Goal: Task Accomplishment & Management: Manage account settings

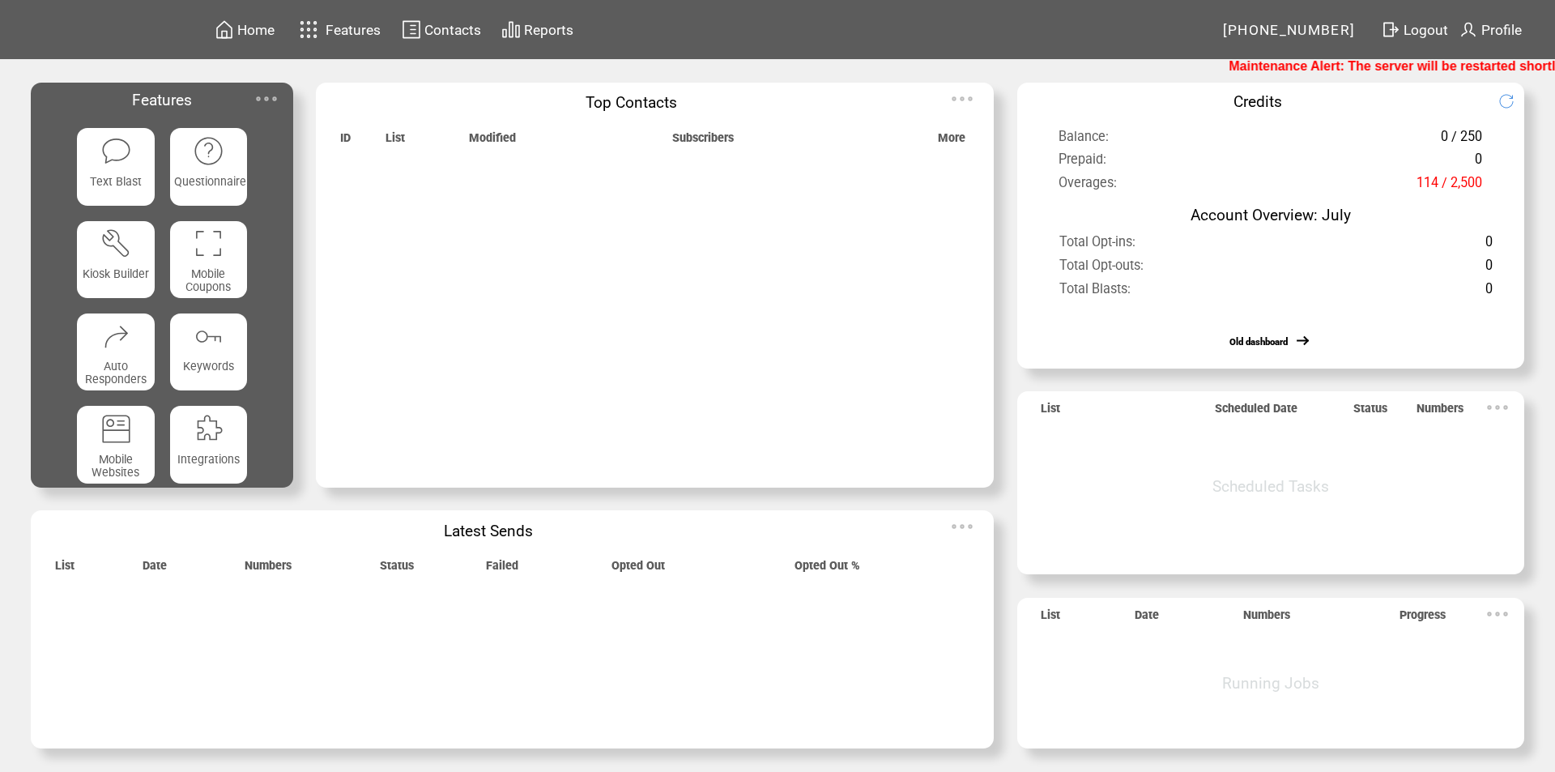
click at [341, 29] on span "Features" at bounding box center [353, 30] width 55 height 16
click at [340, 25] on span "Features" at bounding box center [353, 30] width 55 height 16
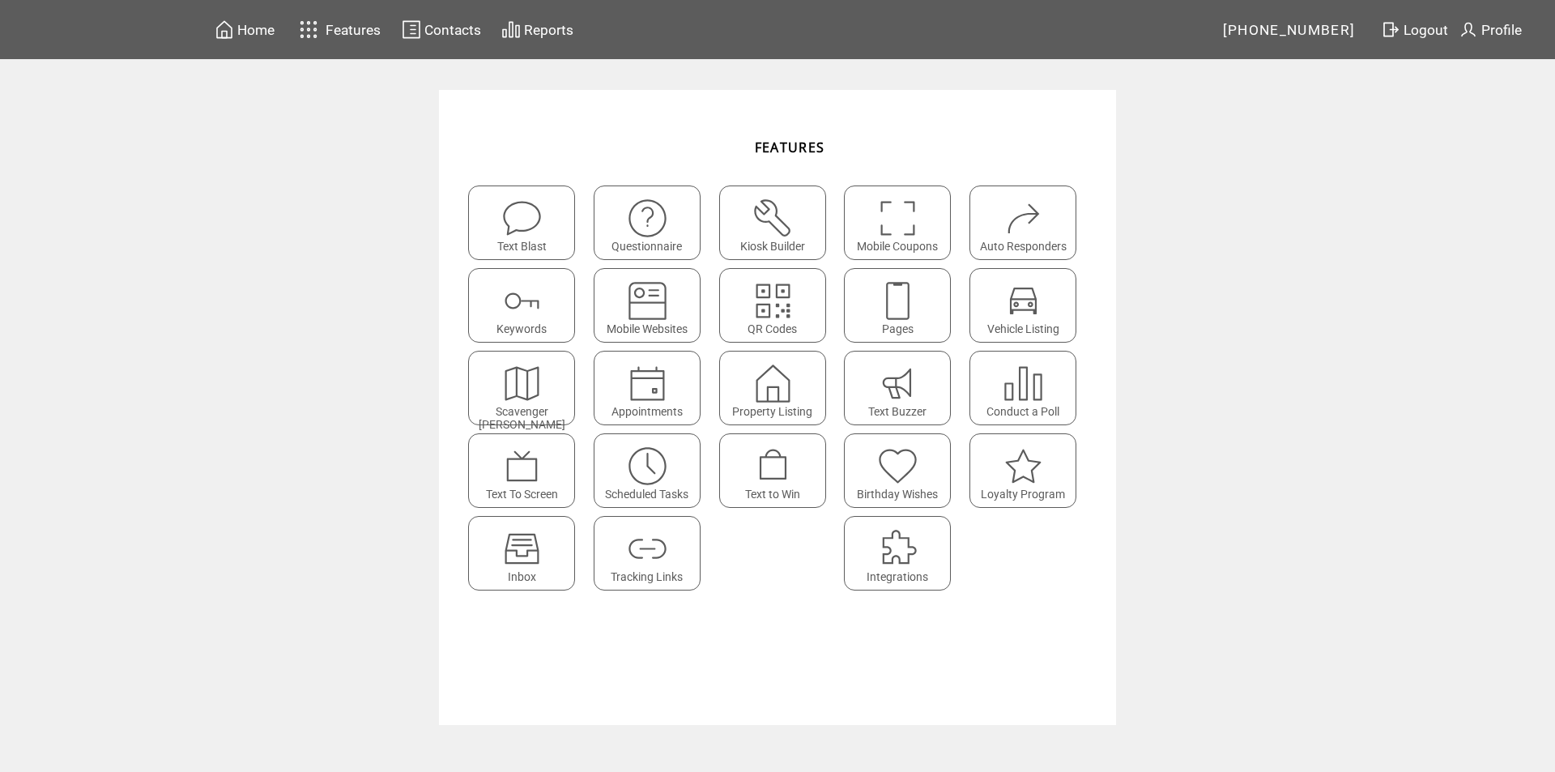
click at [502, 540] on img at bounding box center [522, 548] width 43 height 43
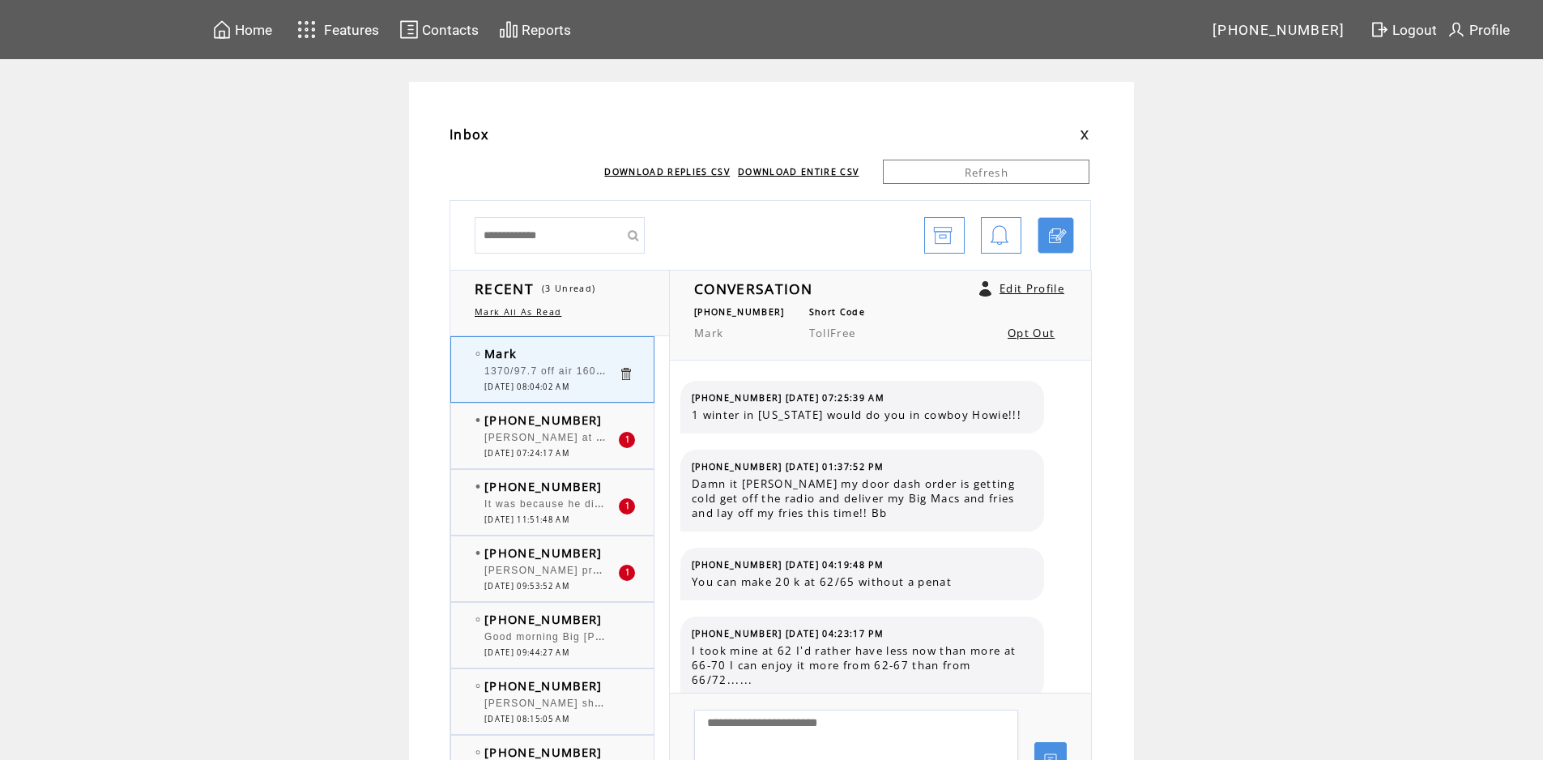
scroll to position [1395, 0]
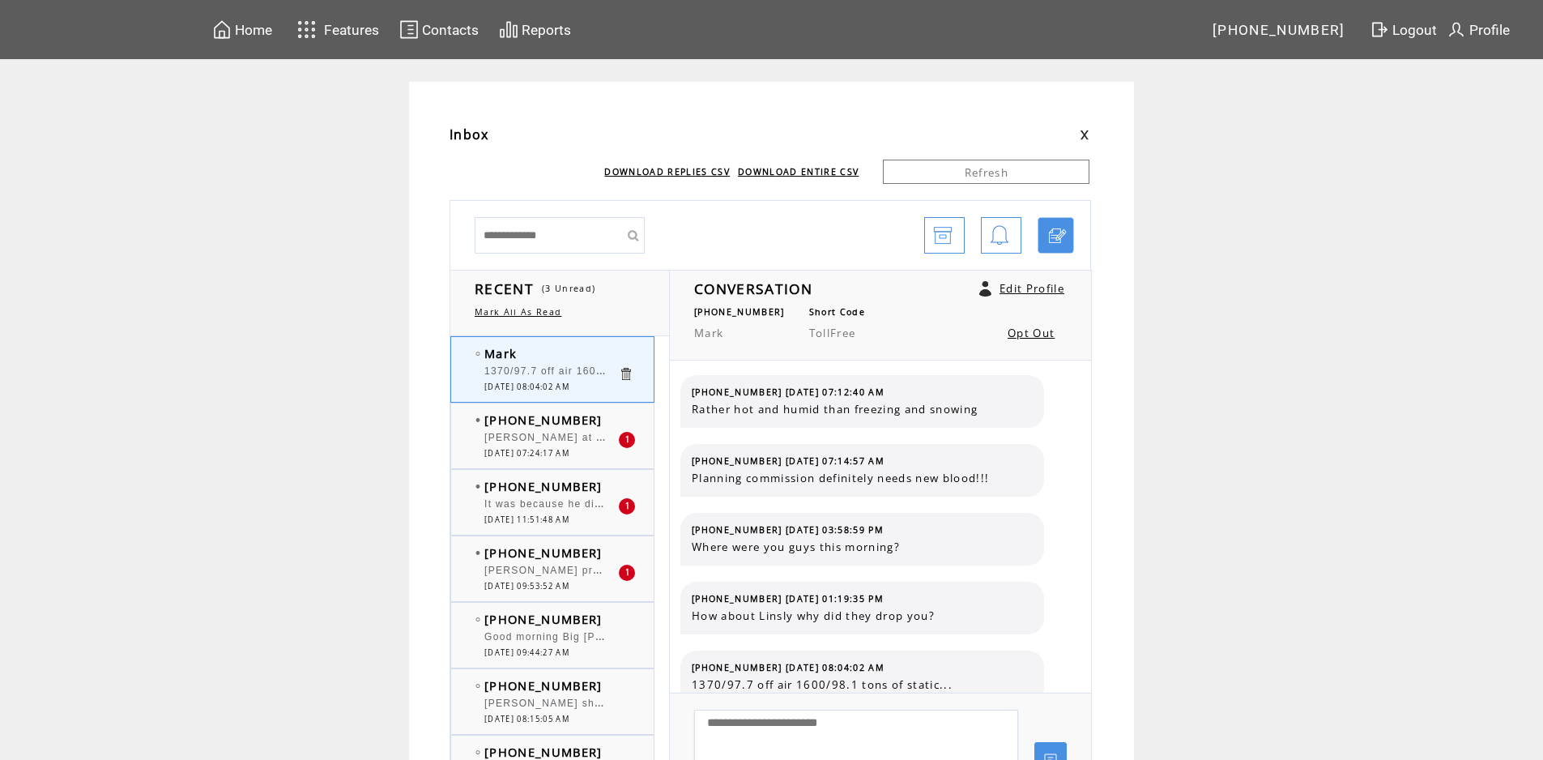
click at [535, 419] on span "[PHONE_NUMBER]" at bounding box center [543, 419] width 118 height 16
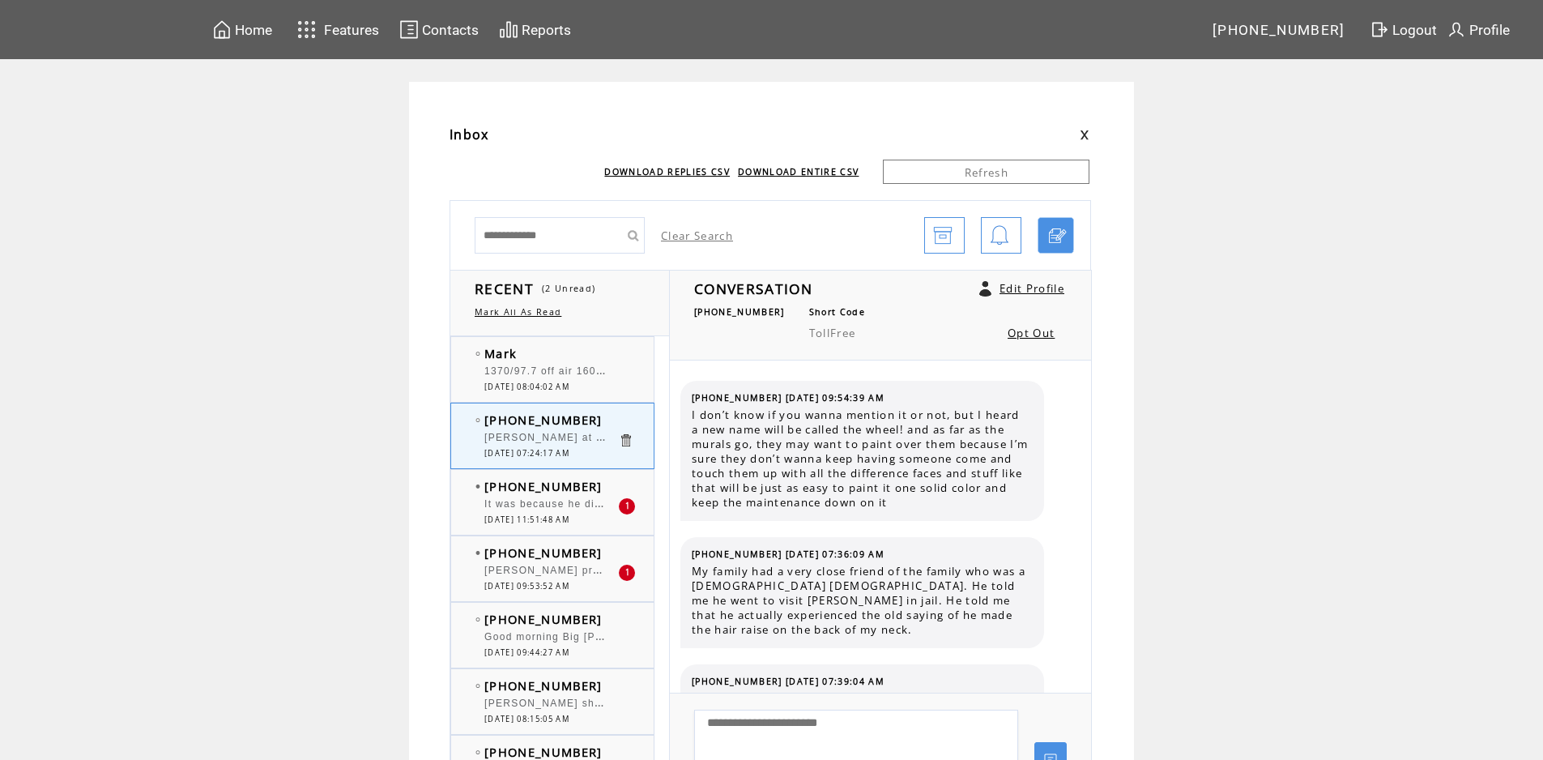
scroll to position [1720, 0]
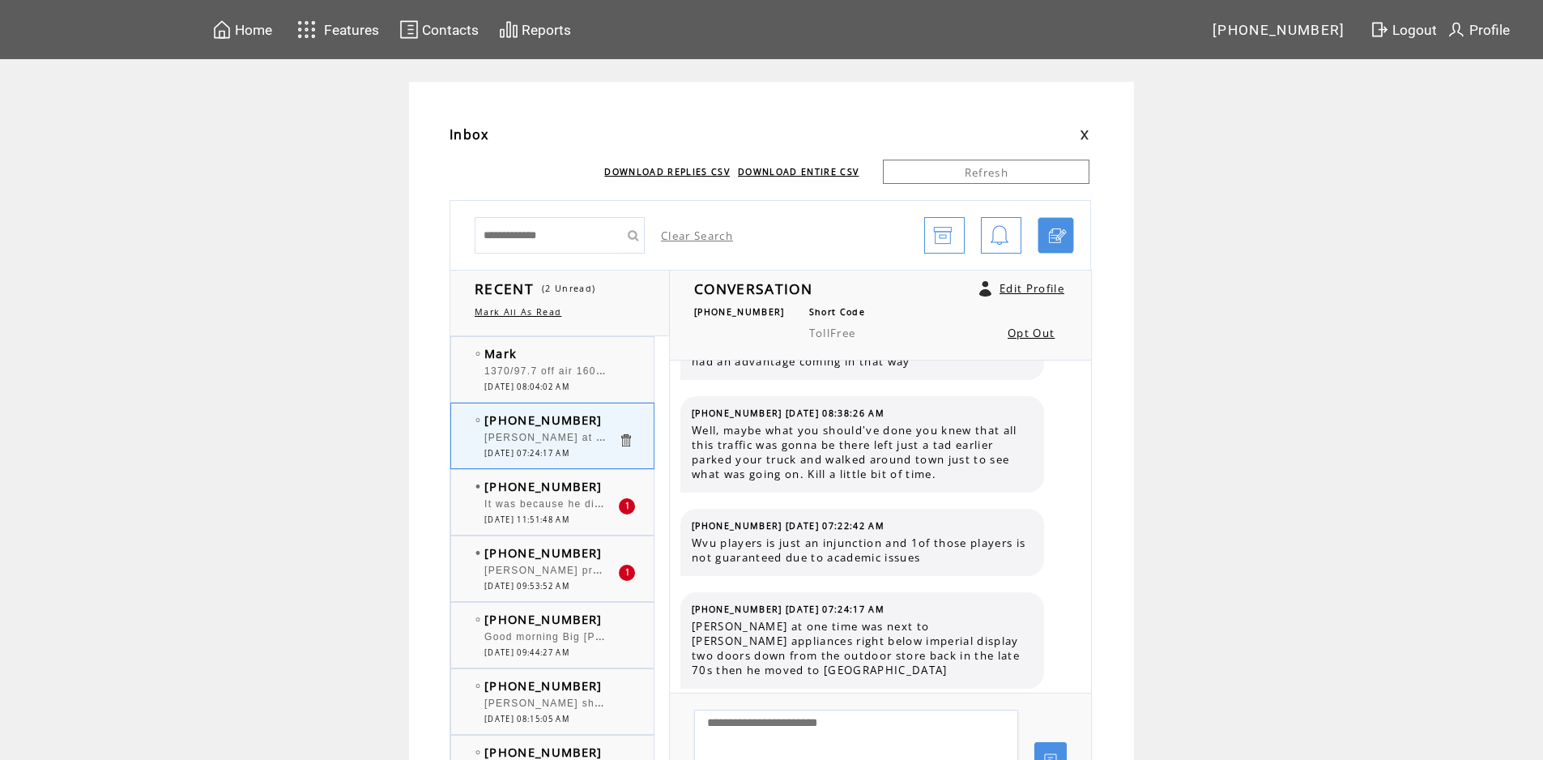
click at [525, 511] on div "It was because he didn't get along with the Press." at bounding box center [551, 506] width 134 height 16
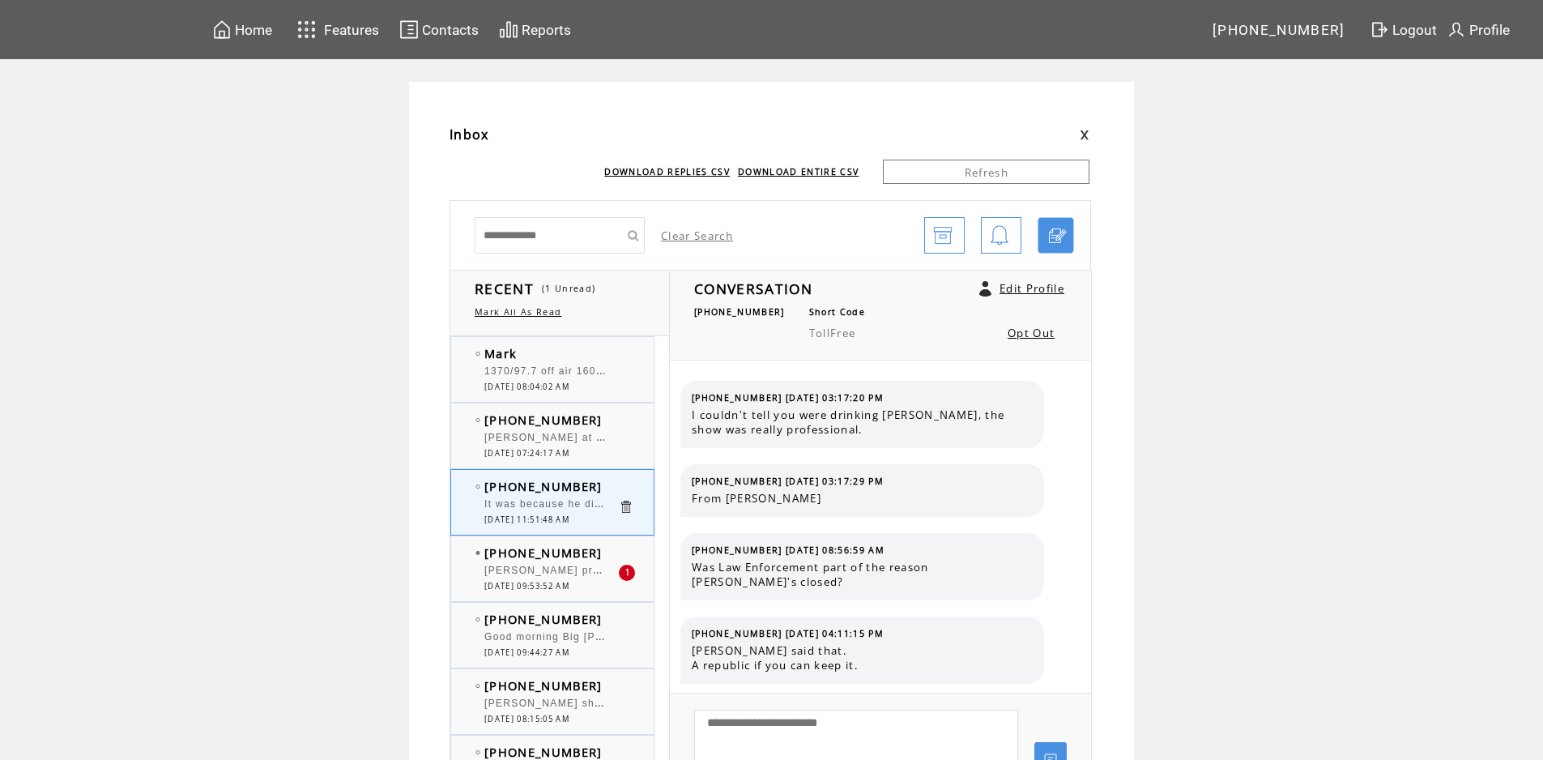
scroll to position [1336, 0]
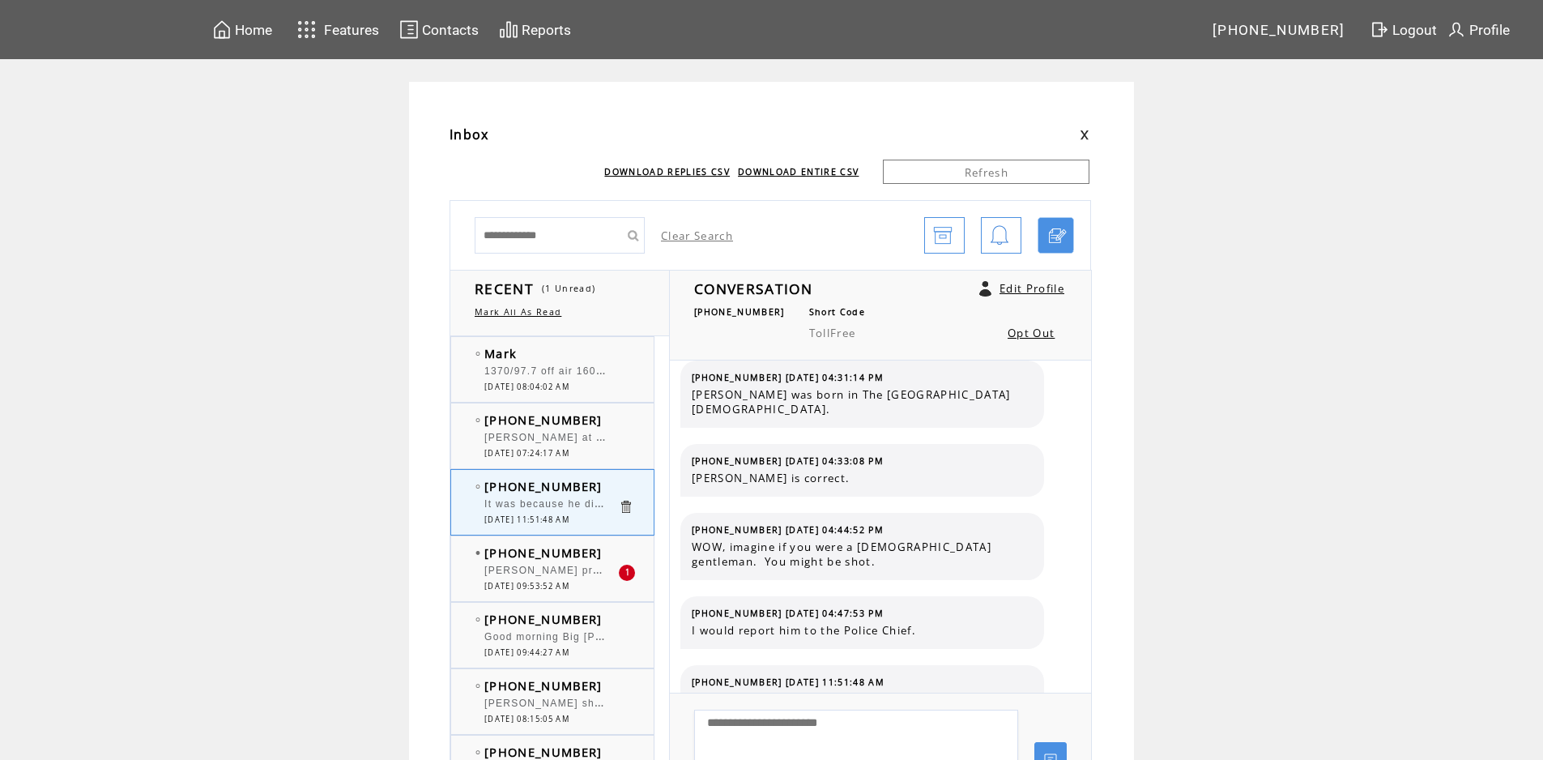
click at [523, 562] on div at bounding box center [551, 562] width 134 height 4
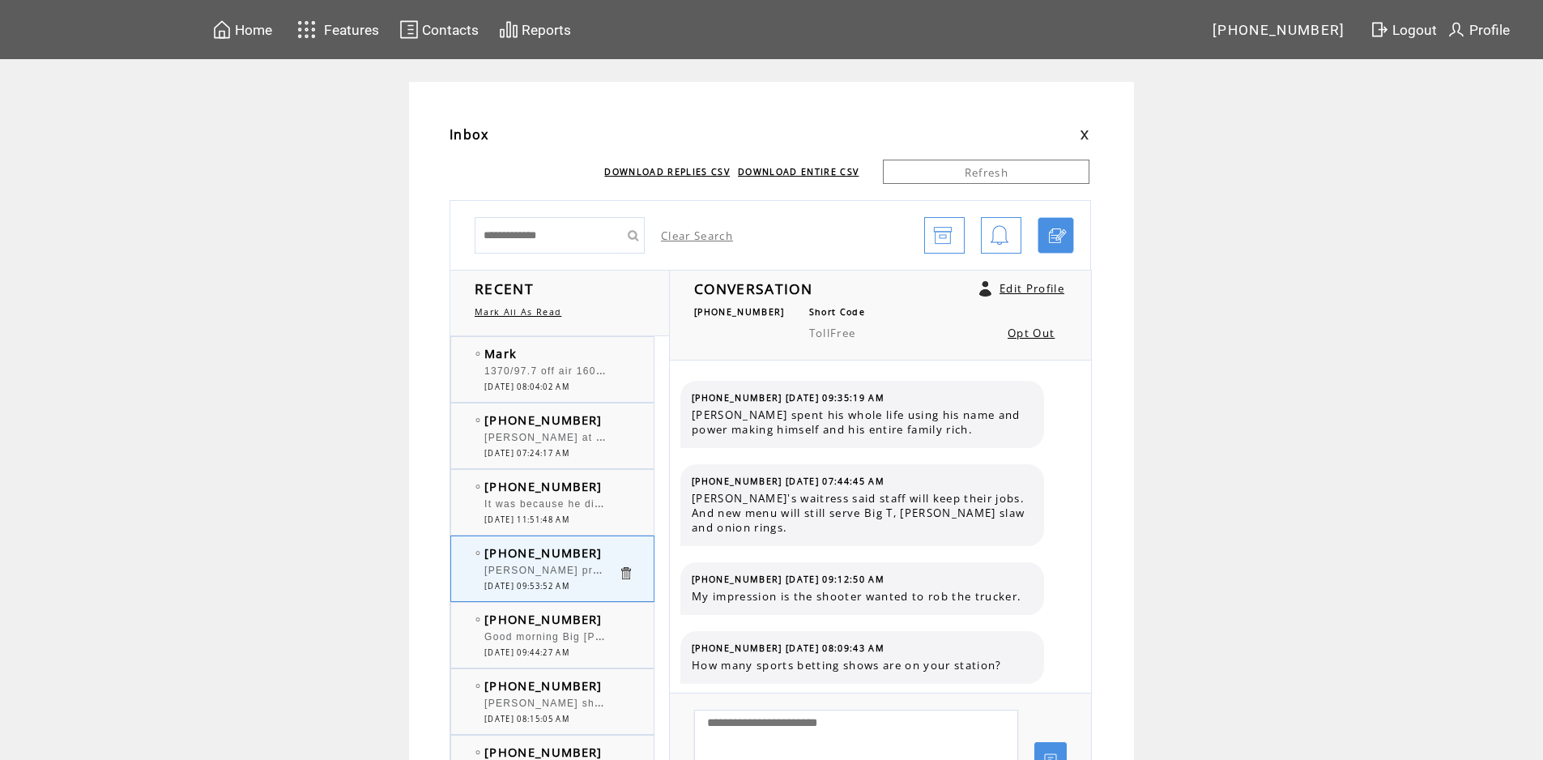
scroll to position [1257, 0]
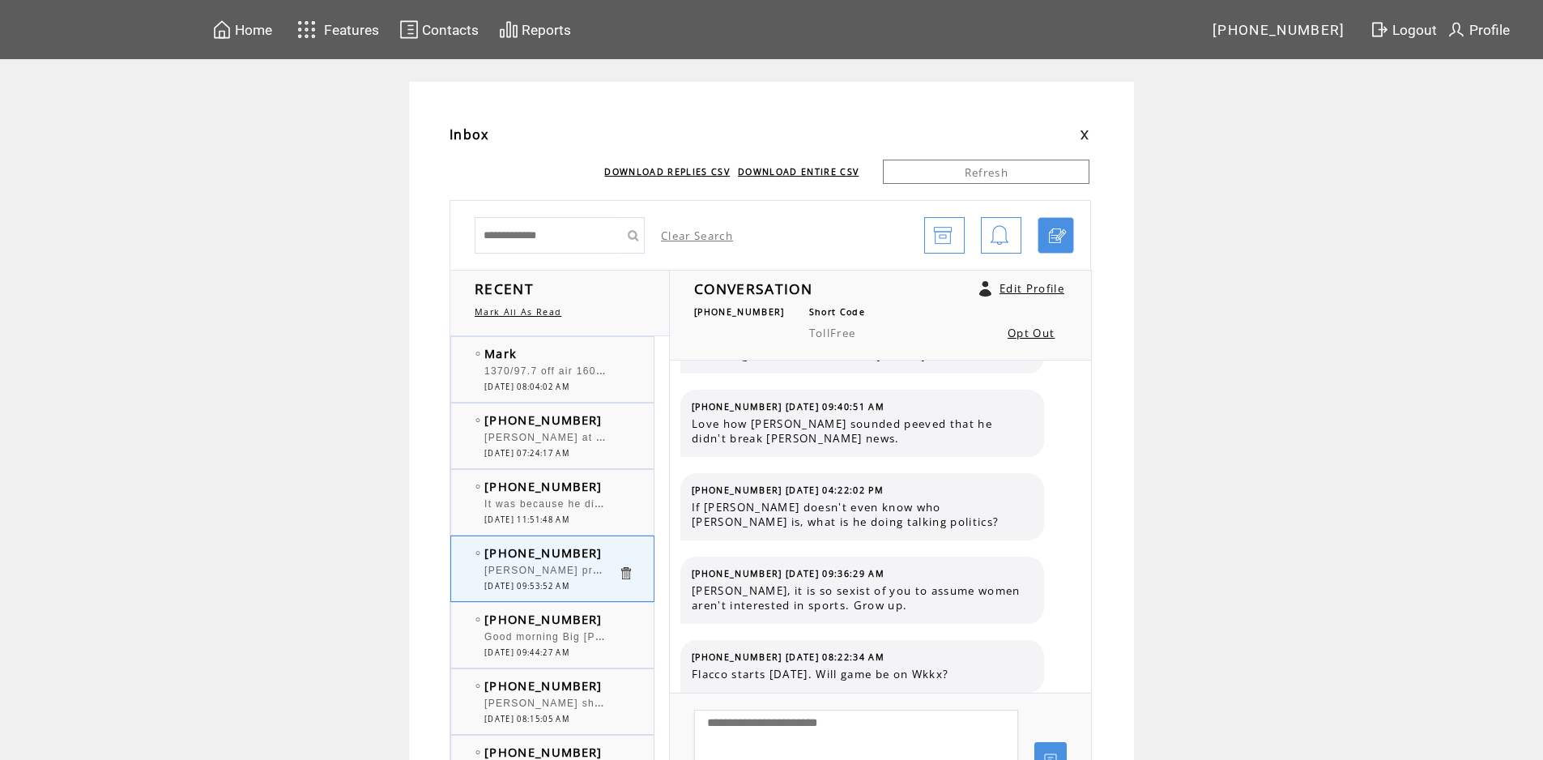
click at [588, 417] on td "[PHONE_NUMBER]" at bounding box center [551, 419] width 134 height 16
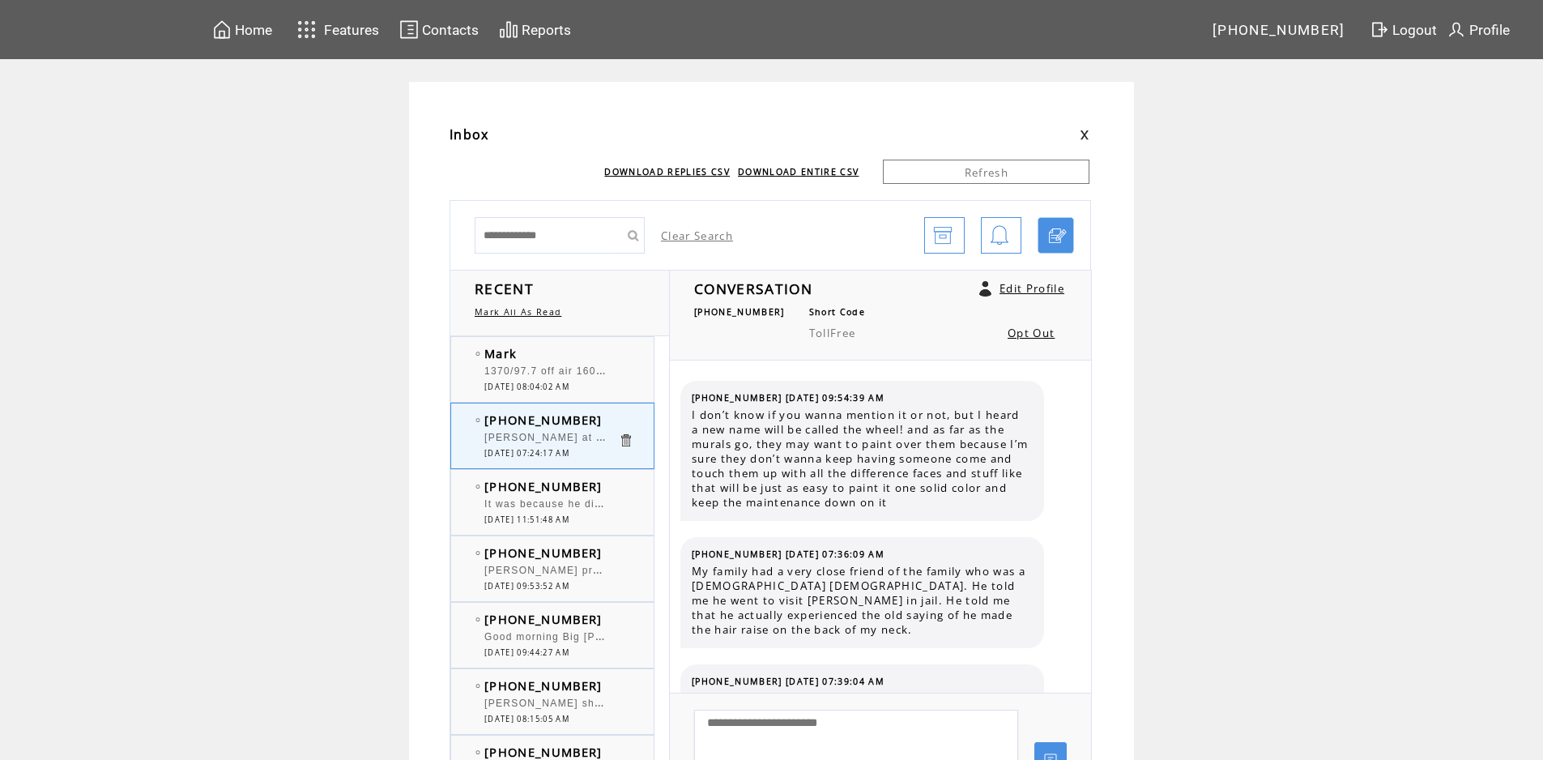
scroll to position [1720, 0]
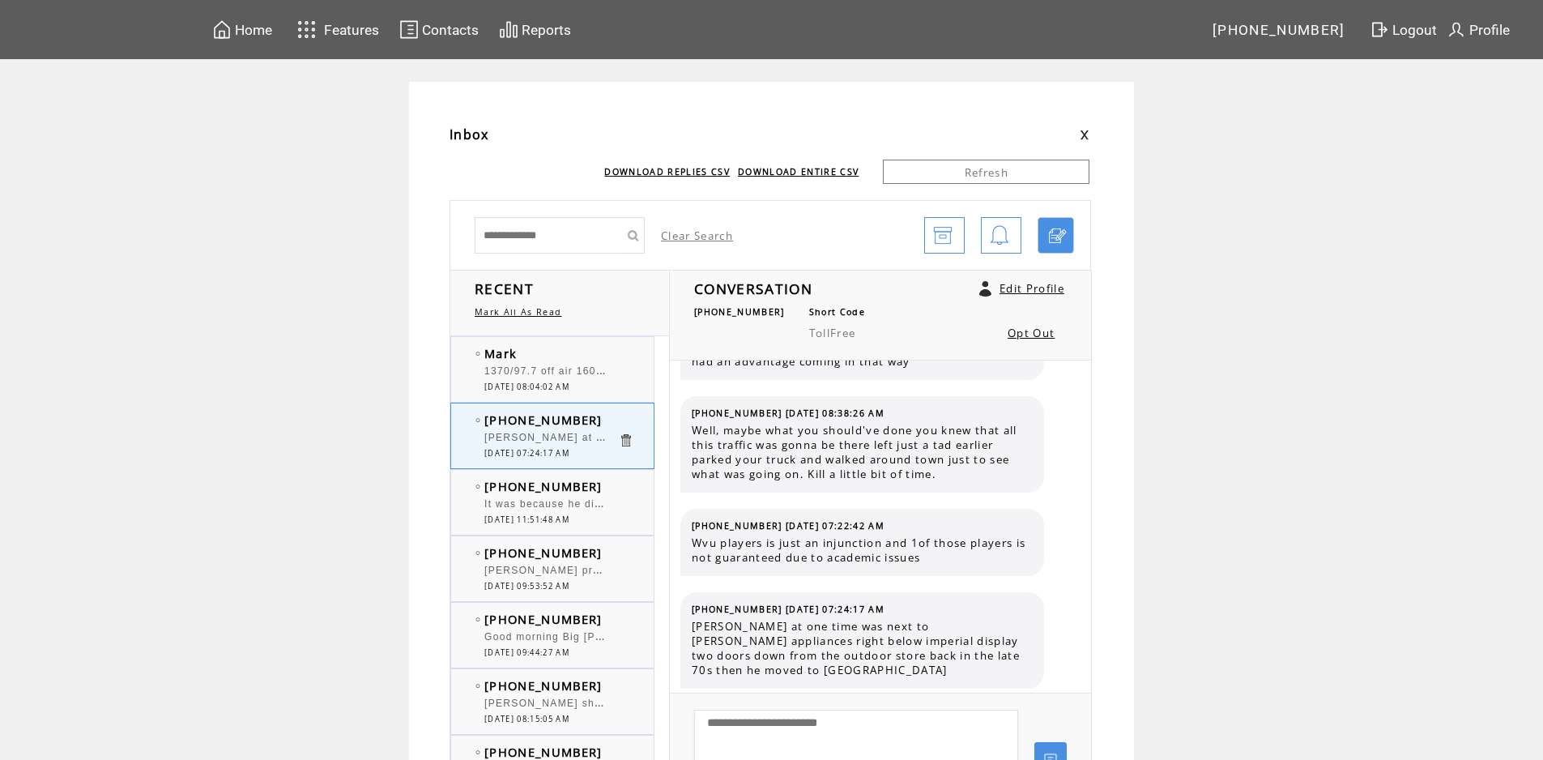
click at [599, 501] on span "It was because he didn't get along with the Press." at bounding box center [617, 502] width 267 height 16
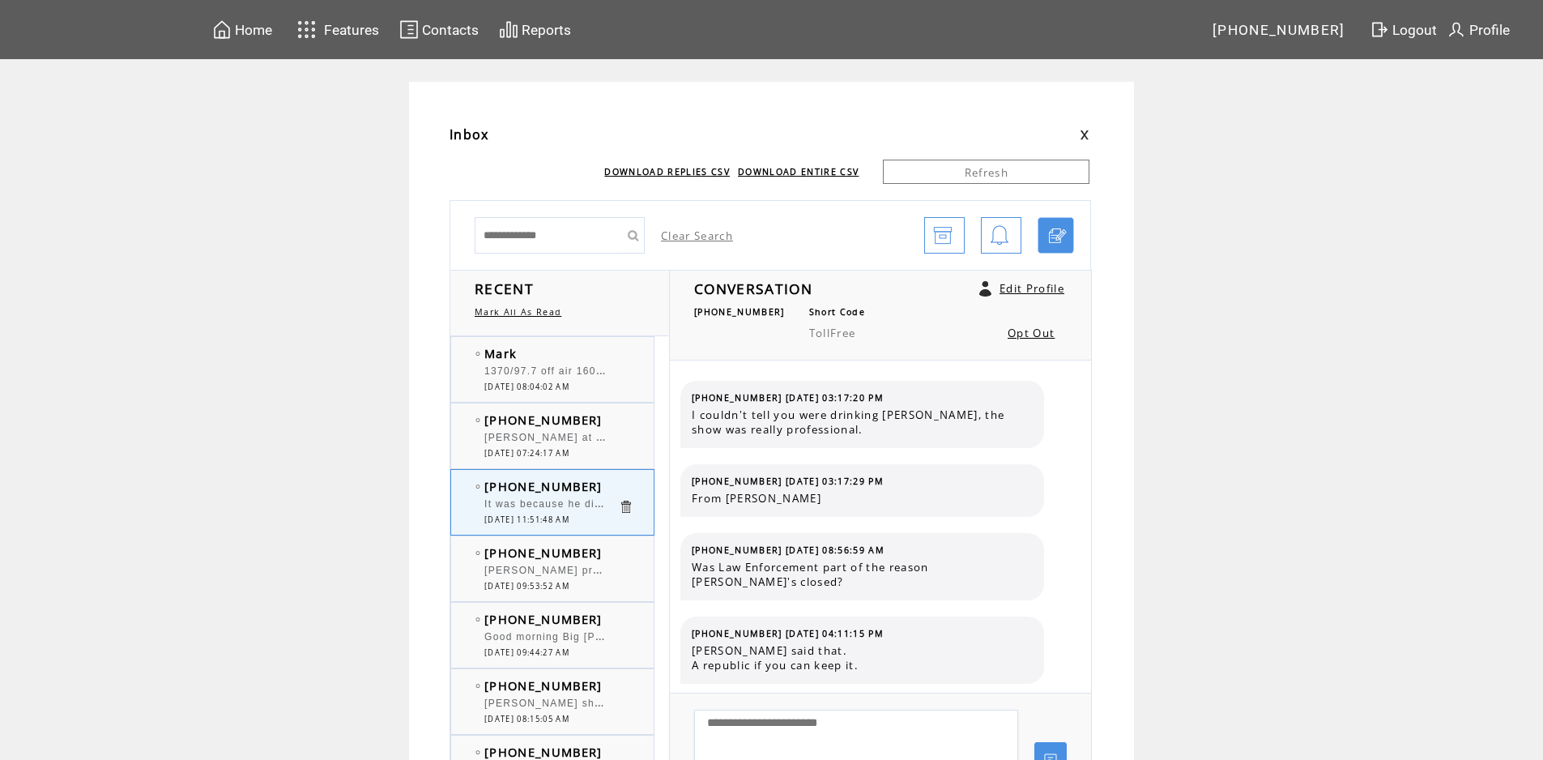
scroll to position [1336, 0]
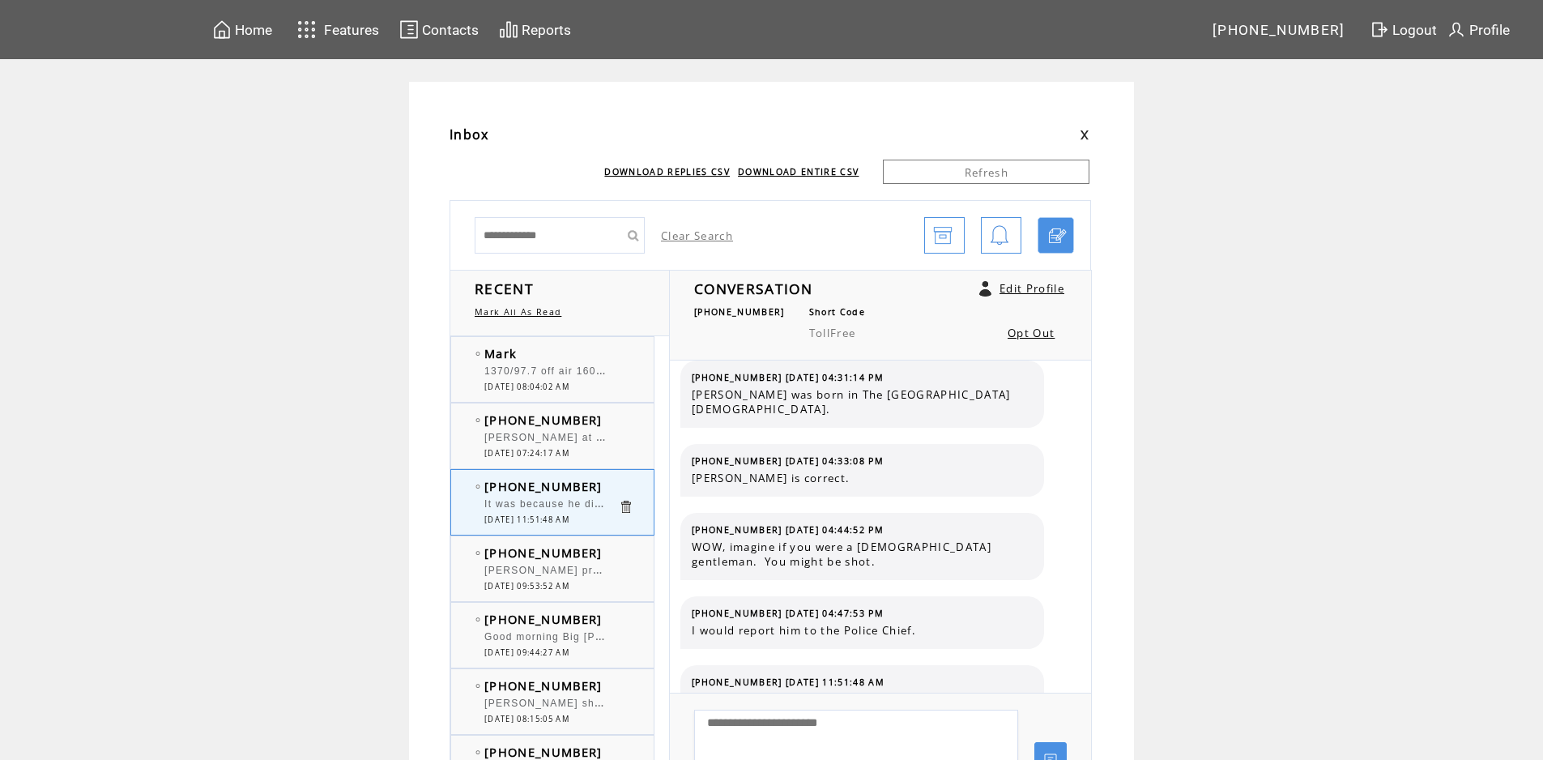
click at [588, 562] on div at bounding box center [551, 562] width 134 height 4
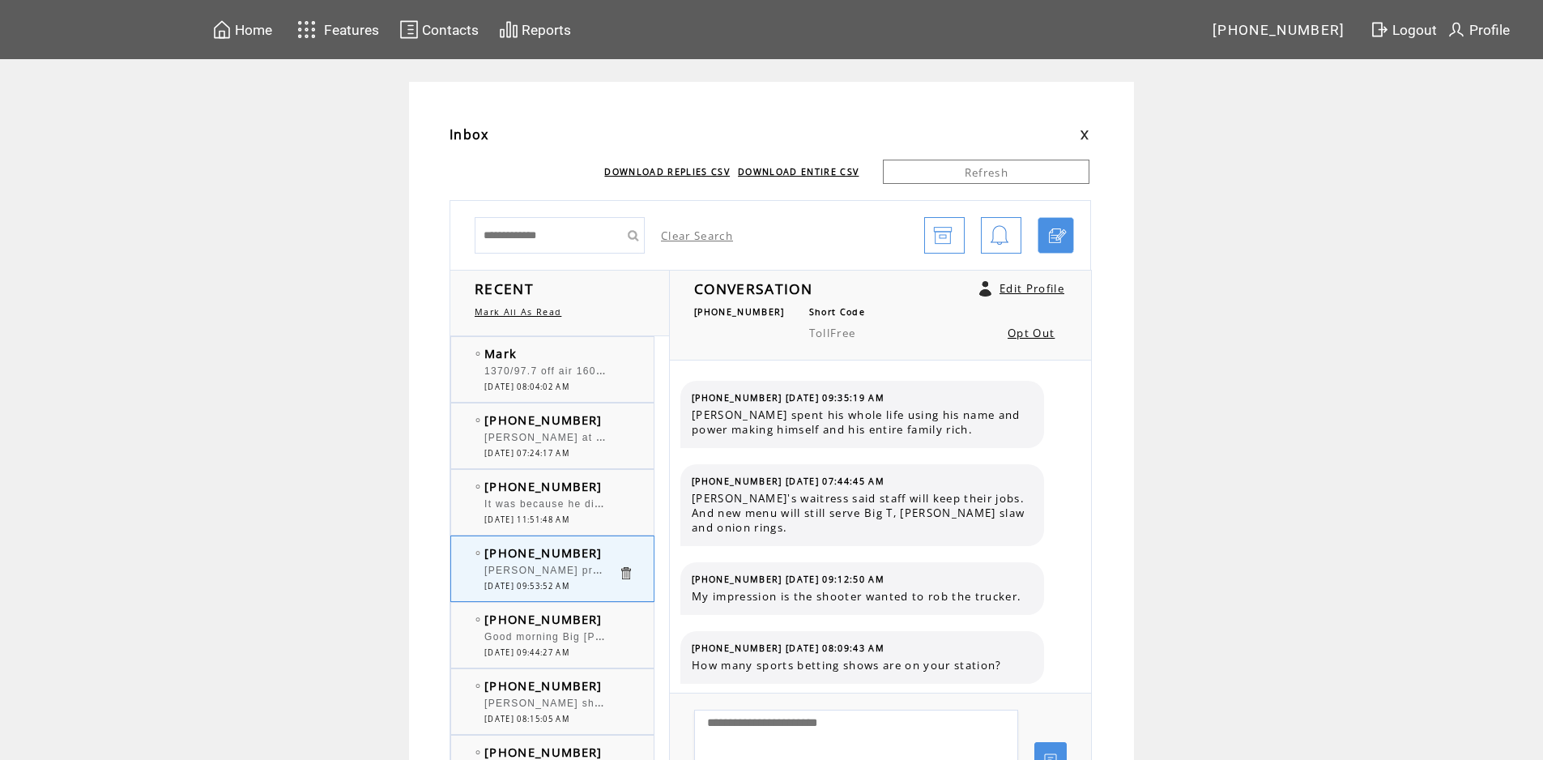
scroll to position [1257, 0]
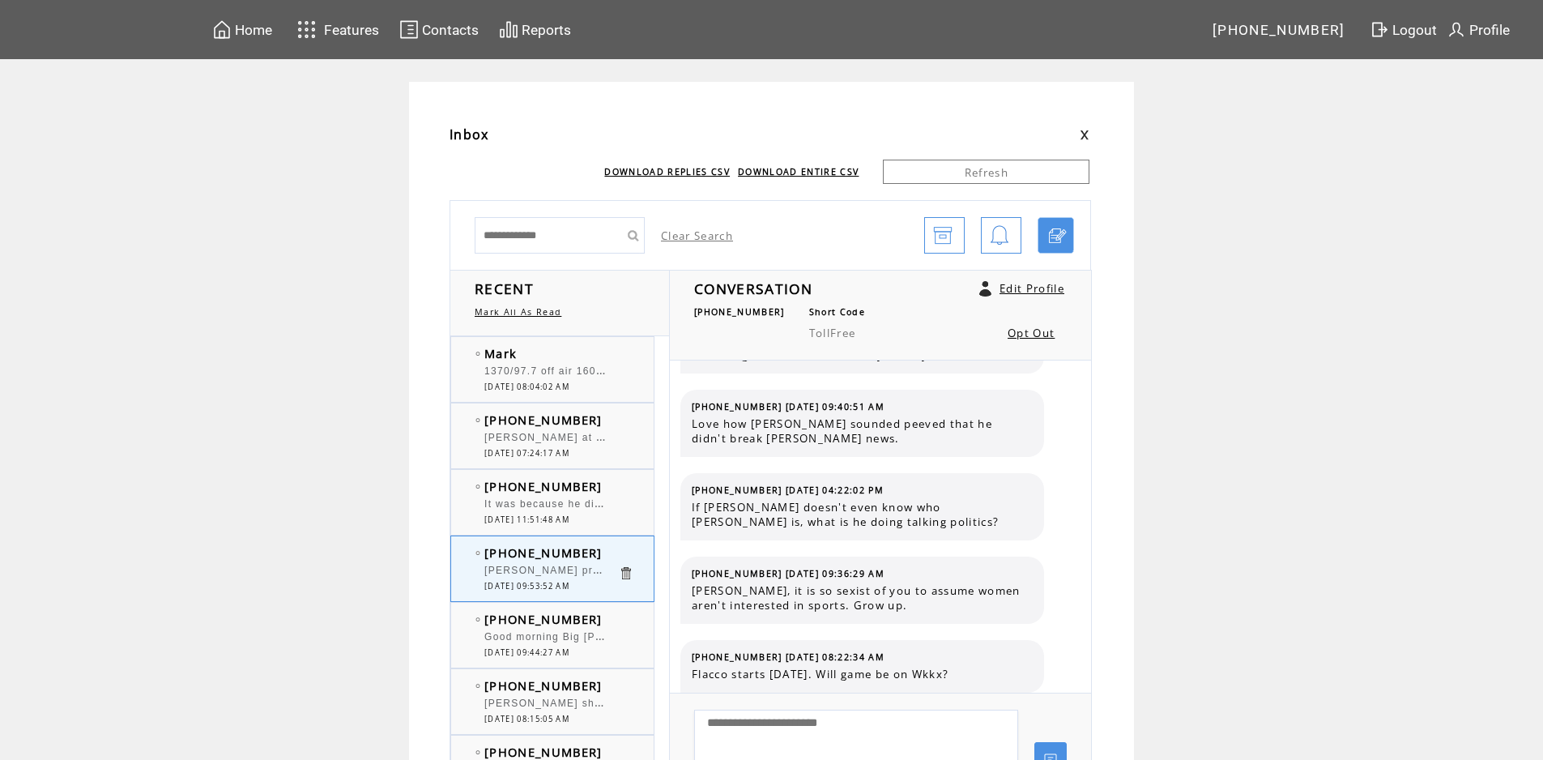
click at [619, 507] on span "It was because he didn't get along with the Press." at bounding box center [617, 502] width 267 height 16
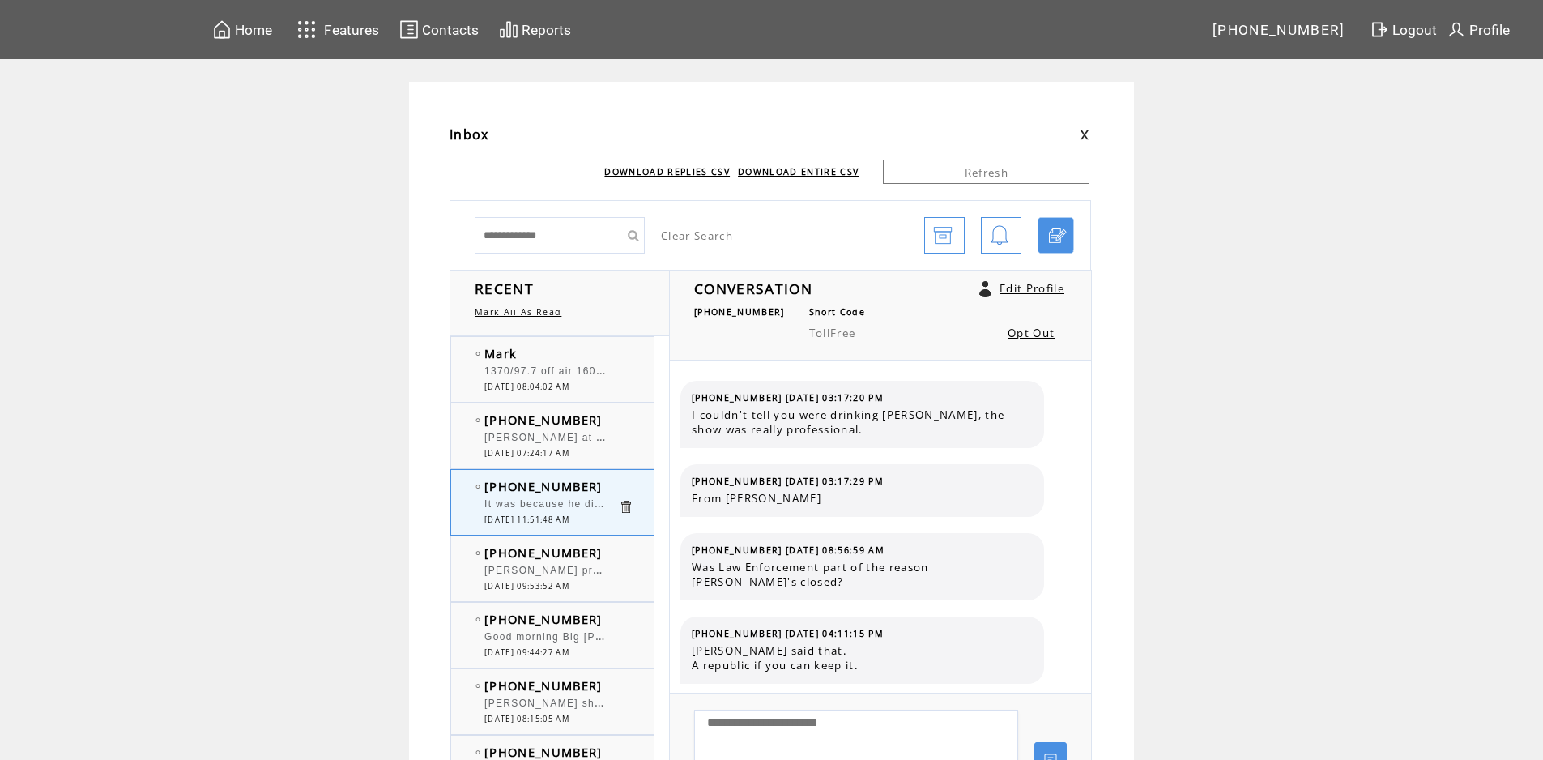
scroll to position [1336, 0]
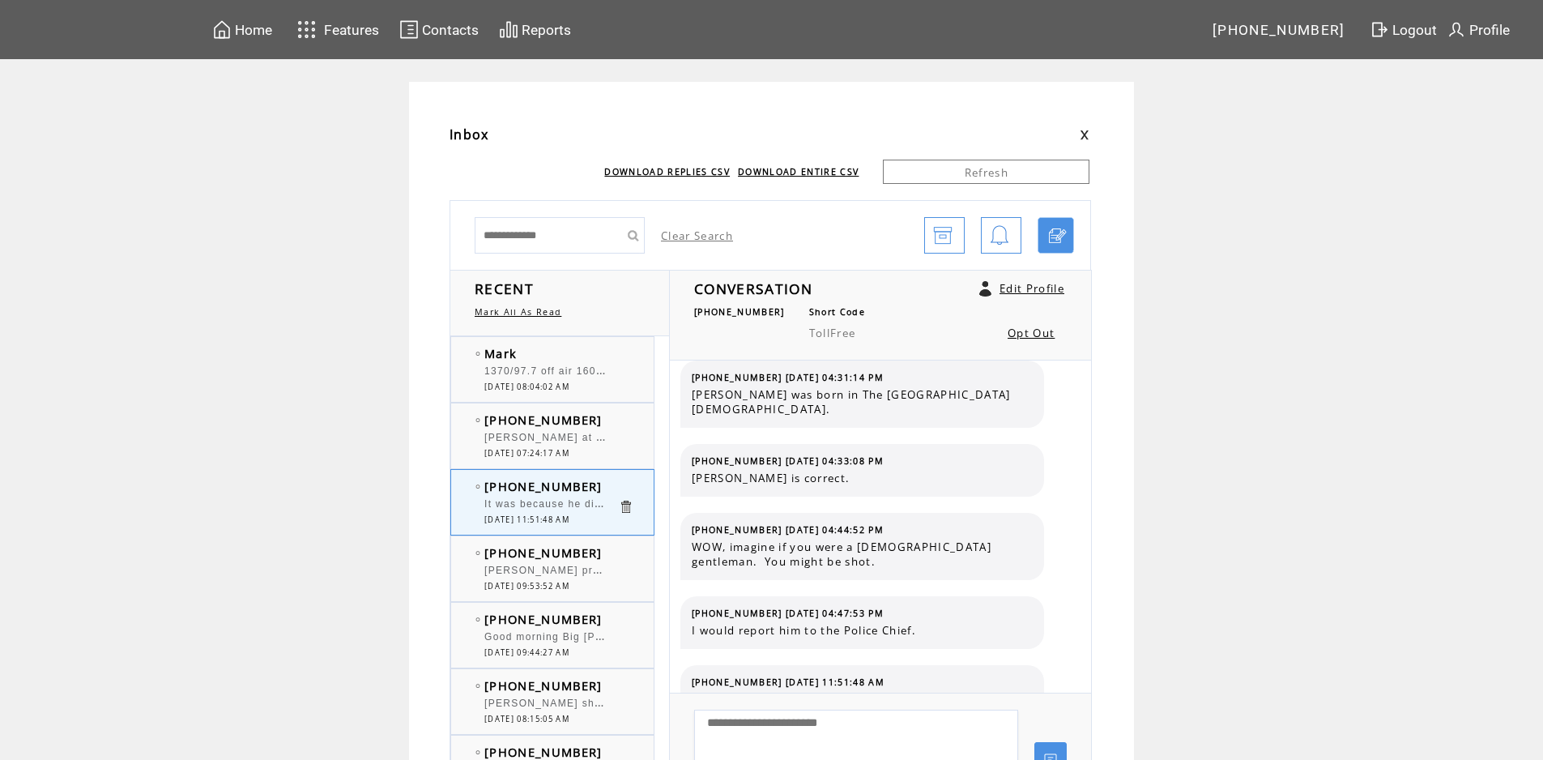
click at [603, 359] on td "Mark" at bounding box center [551, 353] width 134 height 16
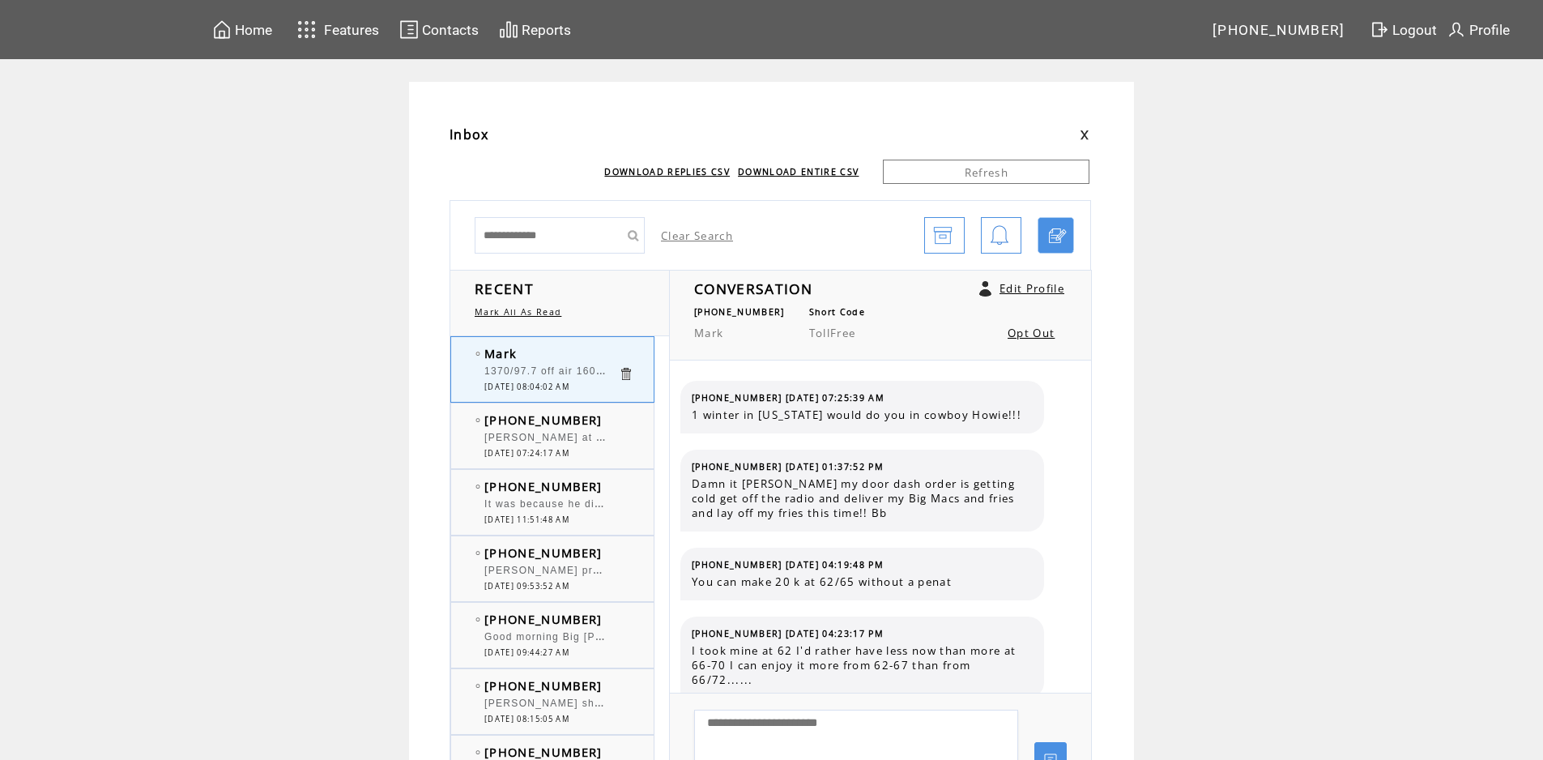
scroll to position [1395, 0]
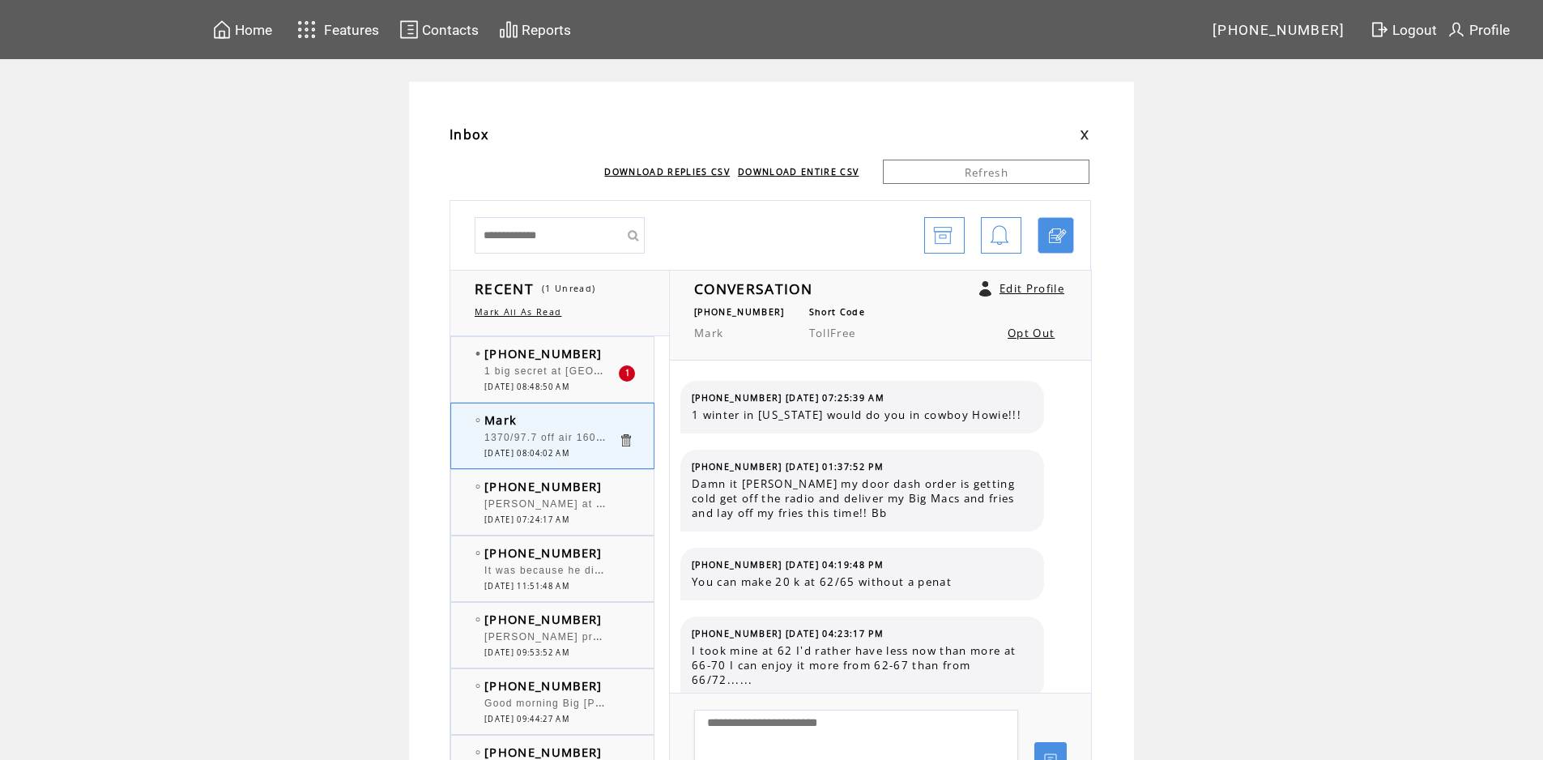
scroll to position [1395, 0]
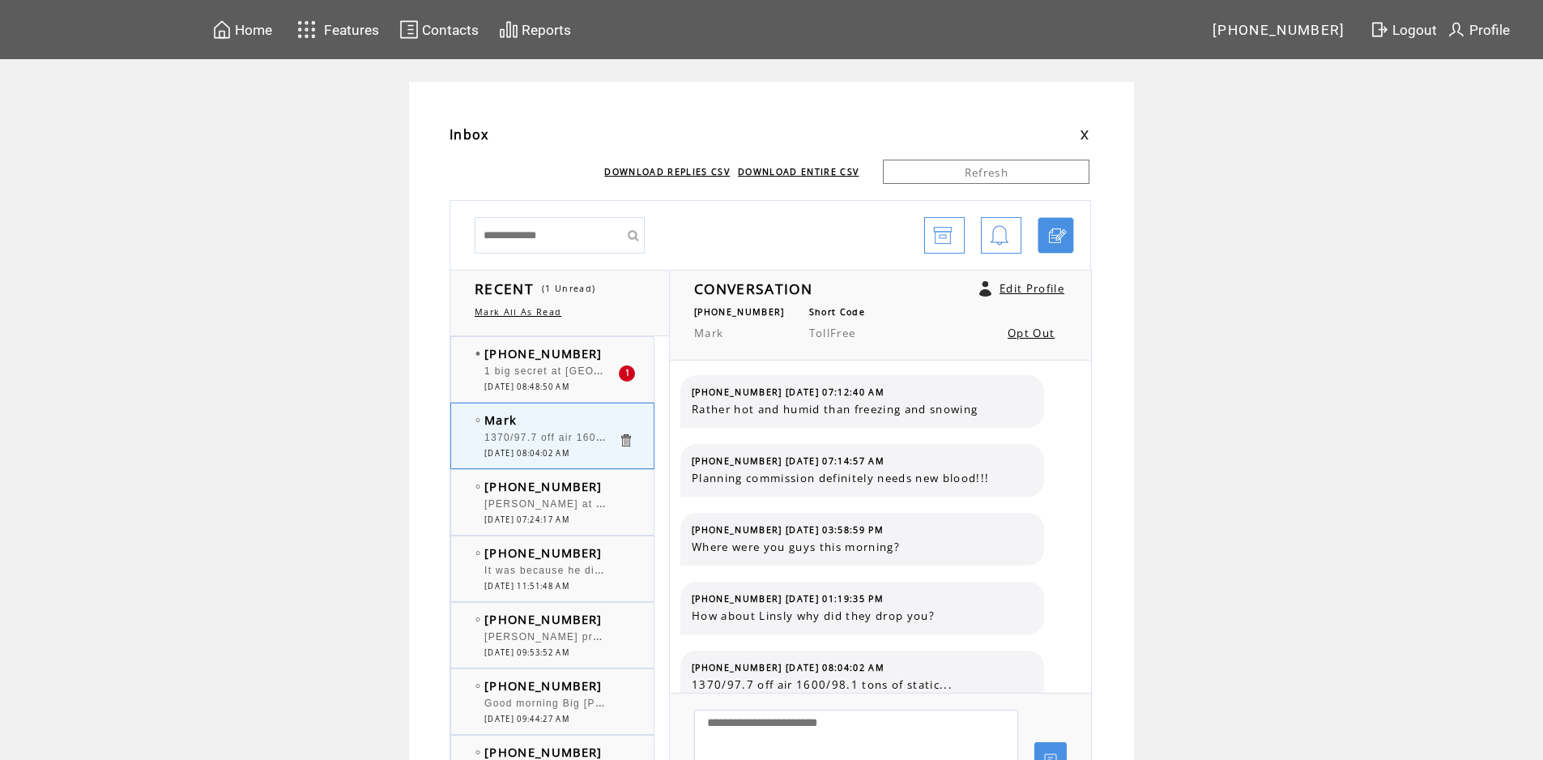
click at [611, 355] on td "[PHONE_NUMBER]" at bounding box center [551, 353] width 134 height 16
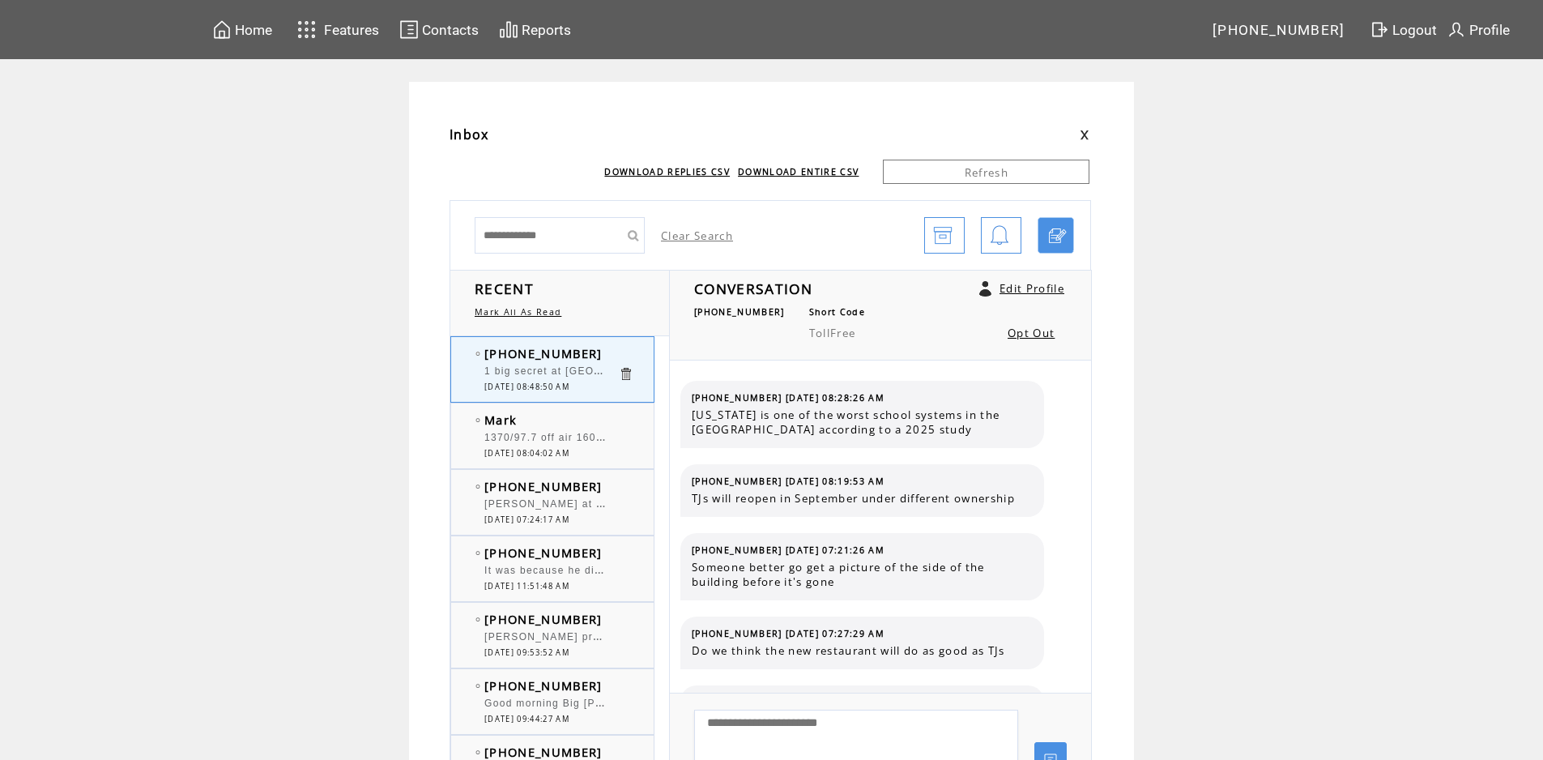
scroll to position [1685, 0]
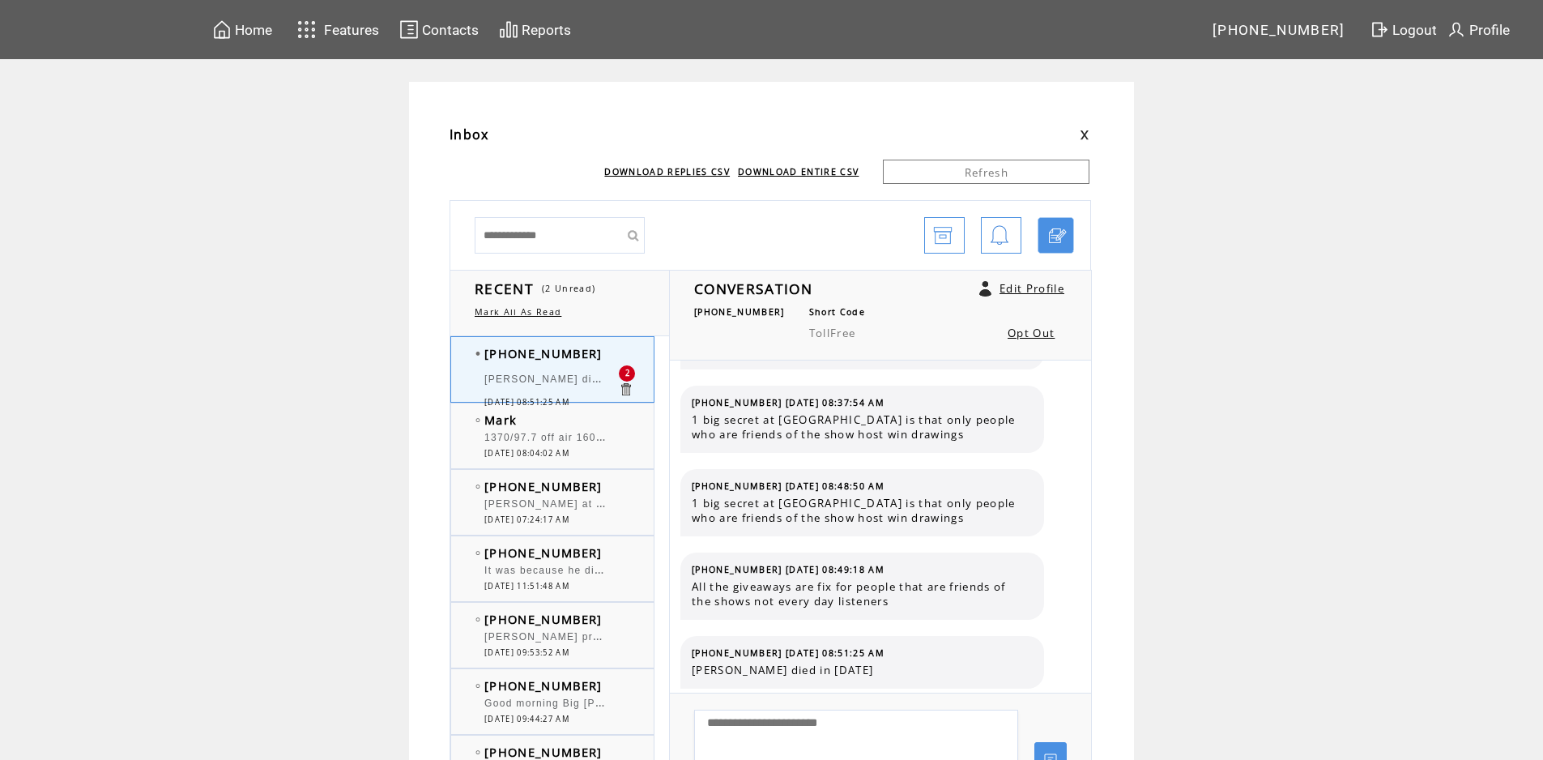
click at [556, 441] on span "1370/97.7 off air 1600/98.1 tons of static..." at bounding box center [599, 436] width 230 height 16
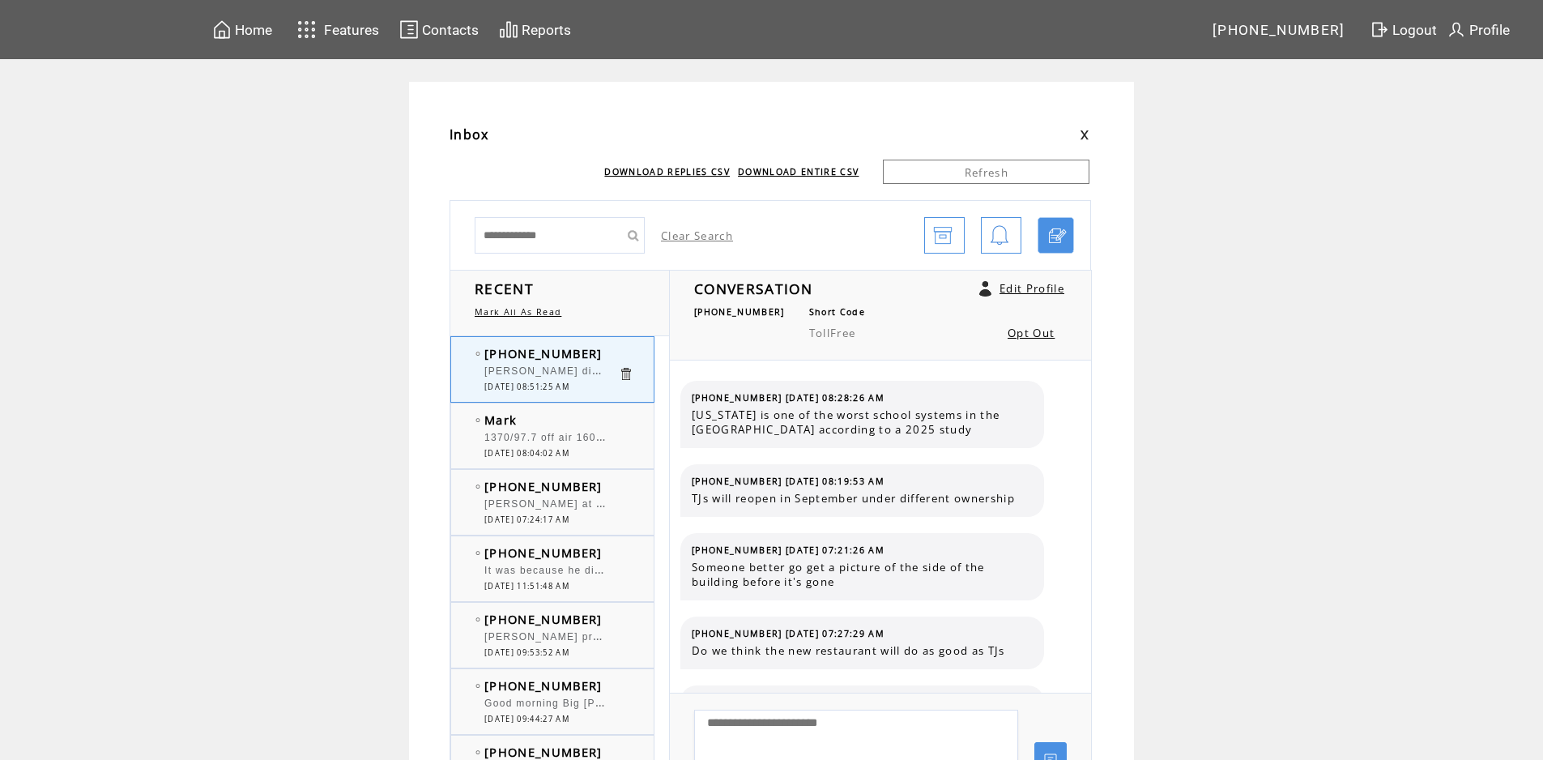
scroll to position [1837, 0]
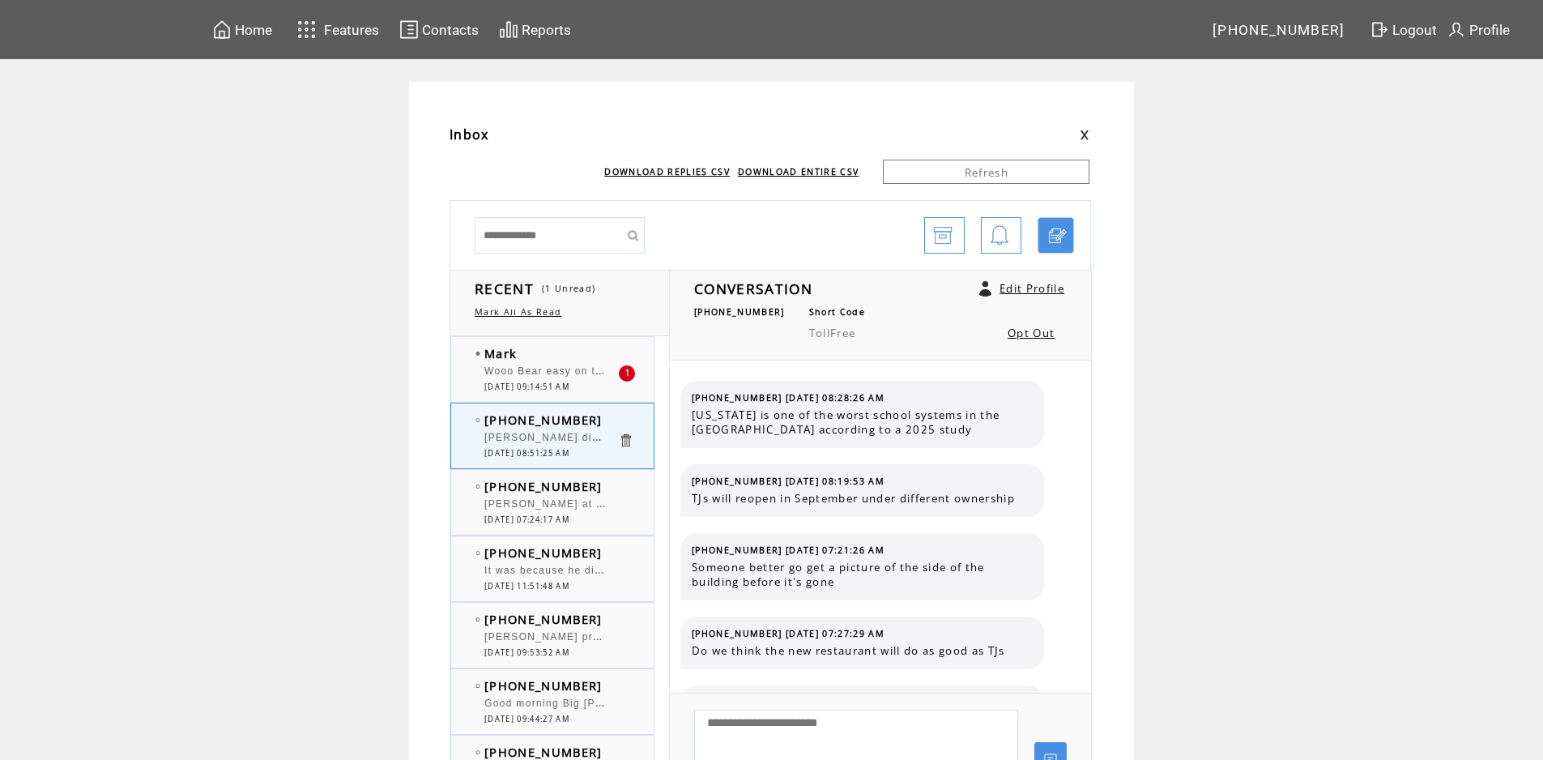
scroll to position [1837, 0]
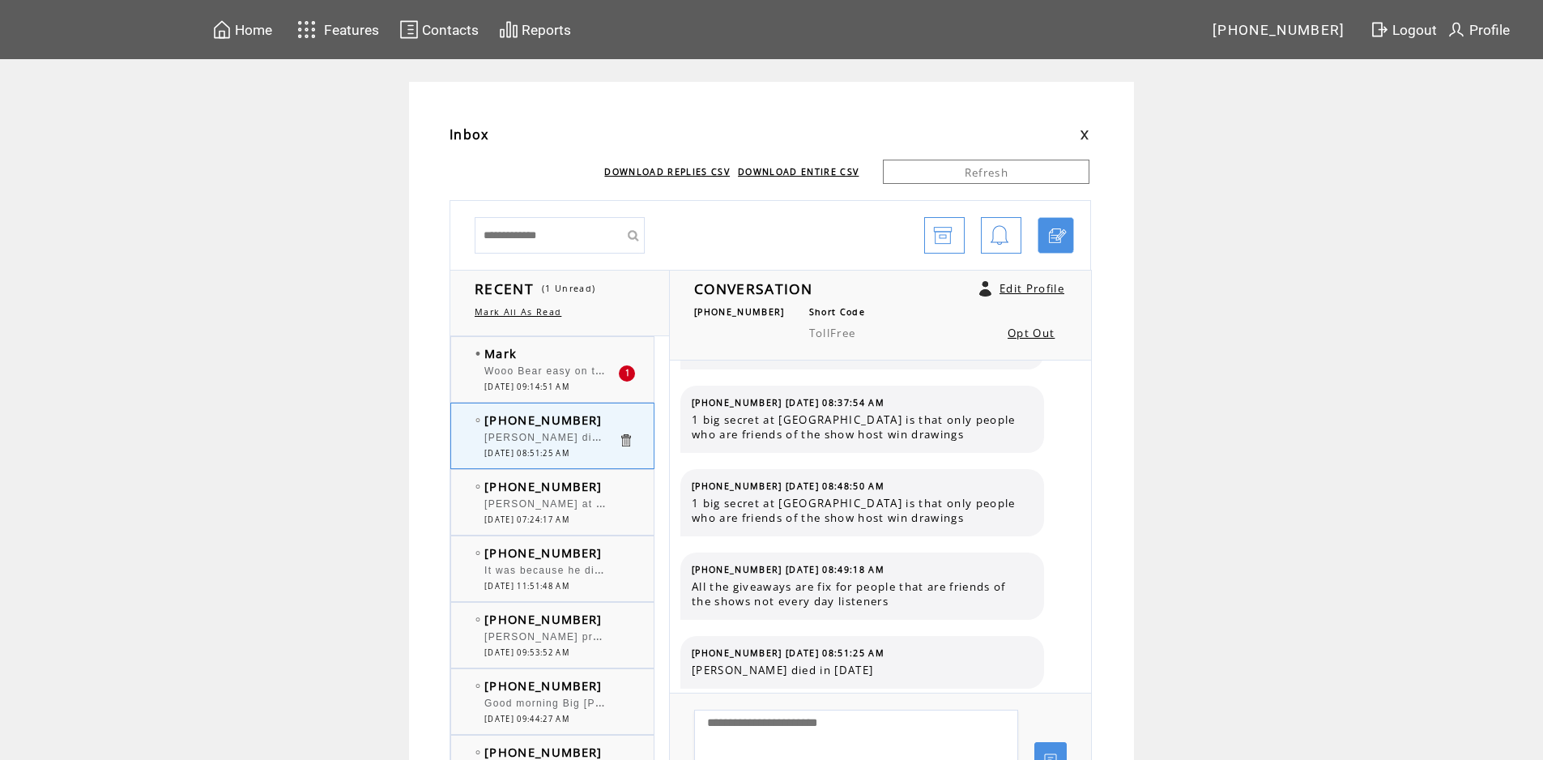
click at [563, 356] on td "Mark" at bounding box center [551, 353] width 134 height 16
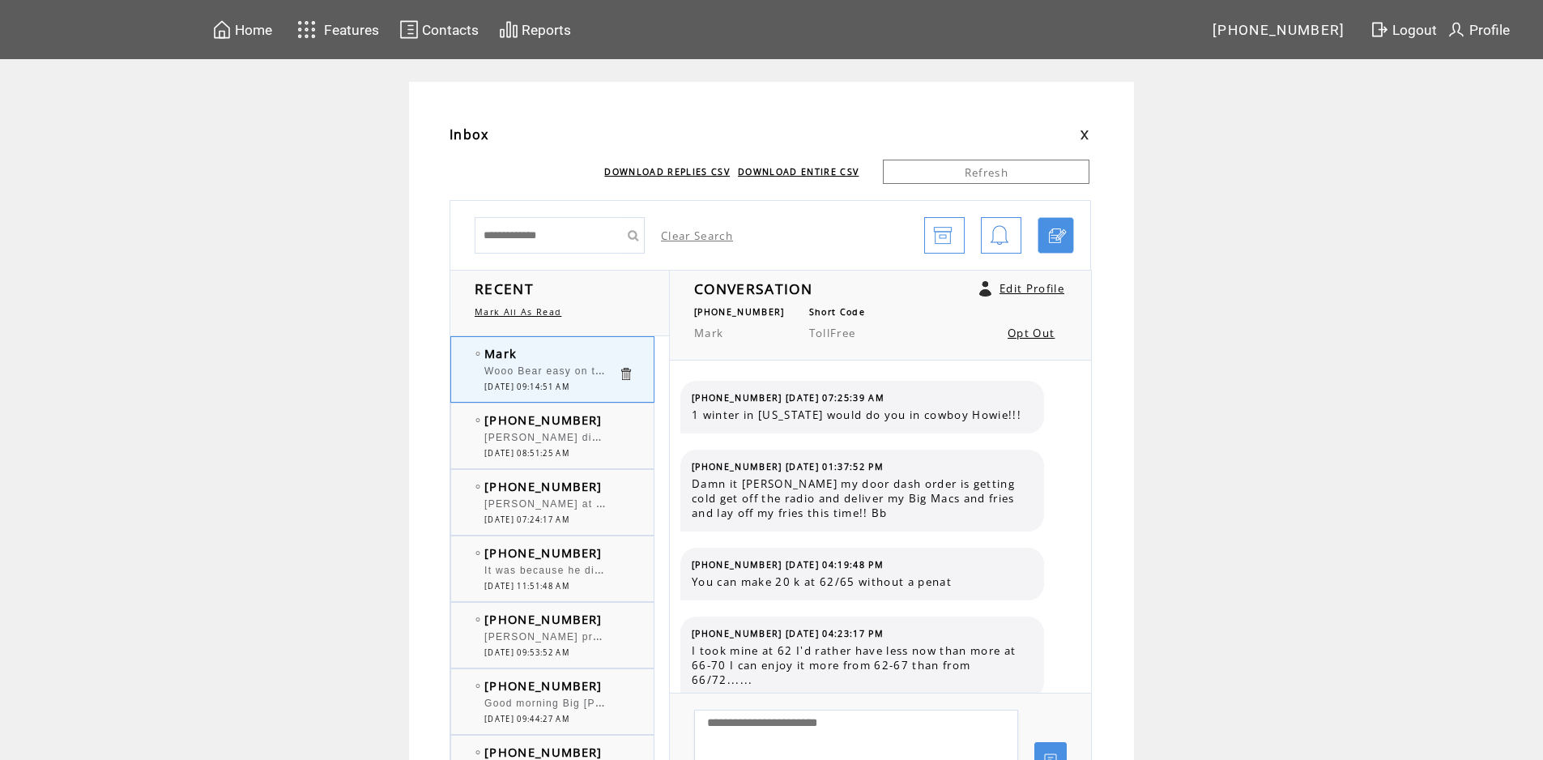
scroll to position [1478, 0]
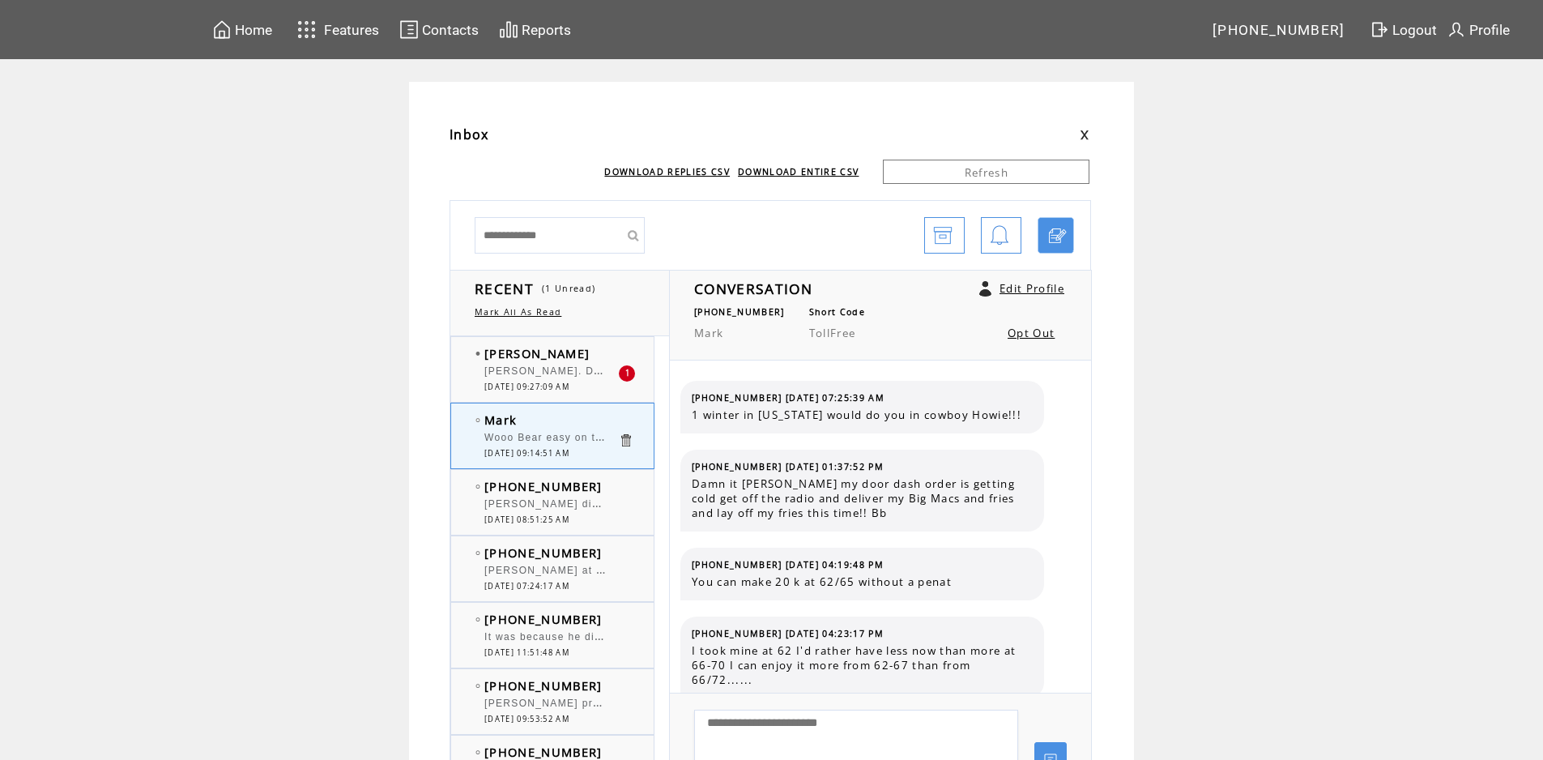
scroll to position [1478, 0]
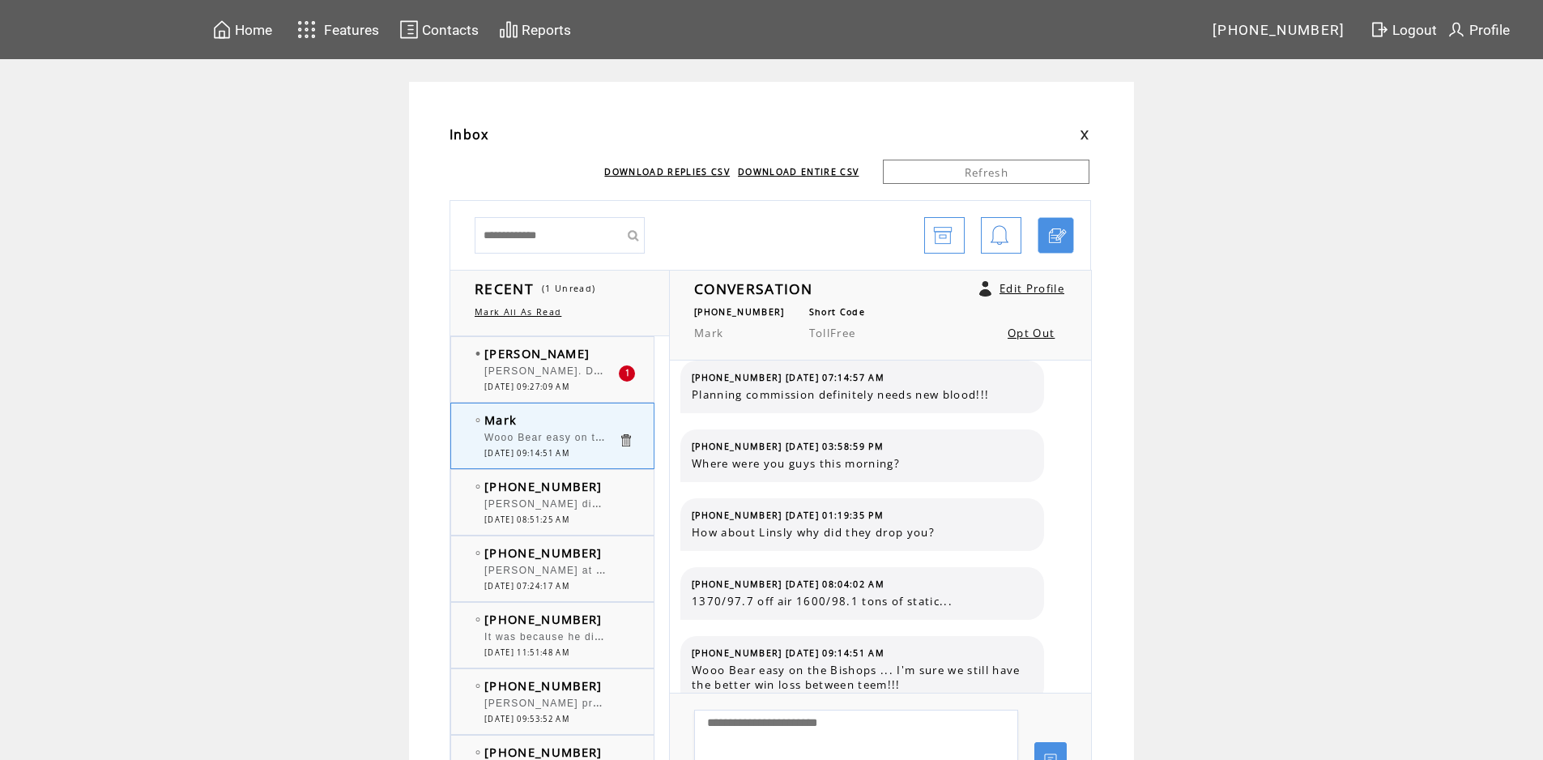
click at [569, 350] on td "[PERSON_NAME]" at bounding box center [551, 353] width 134 height 16
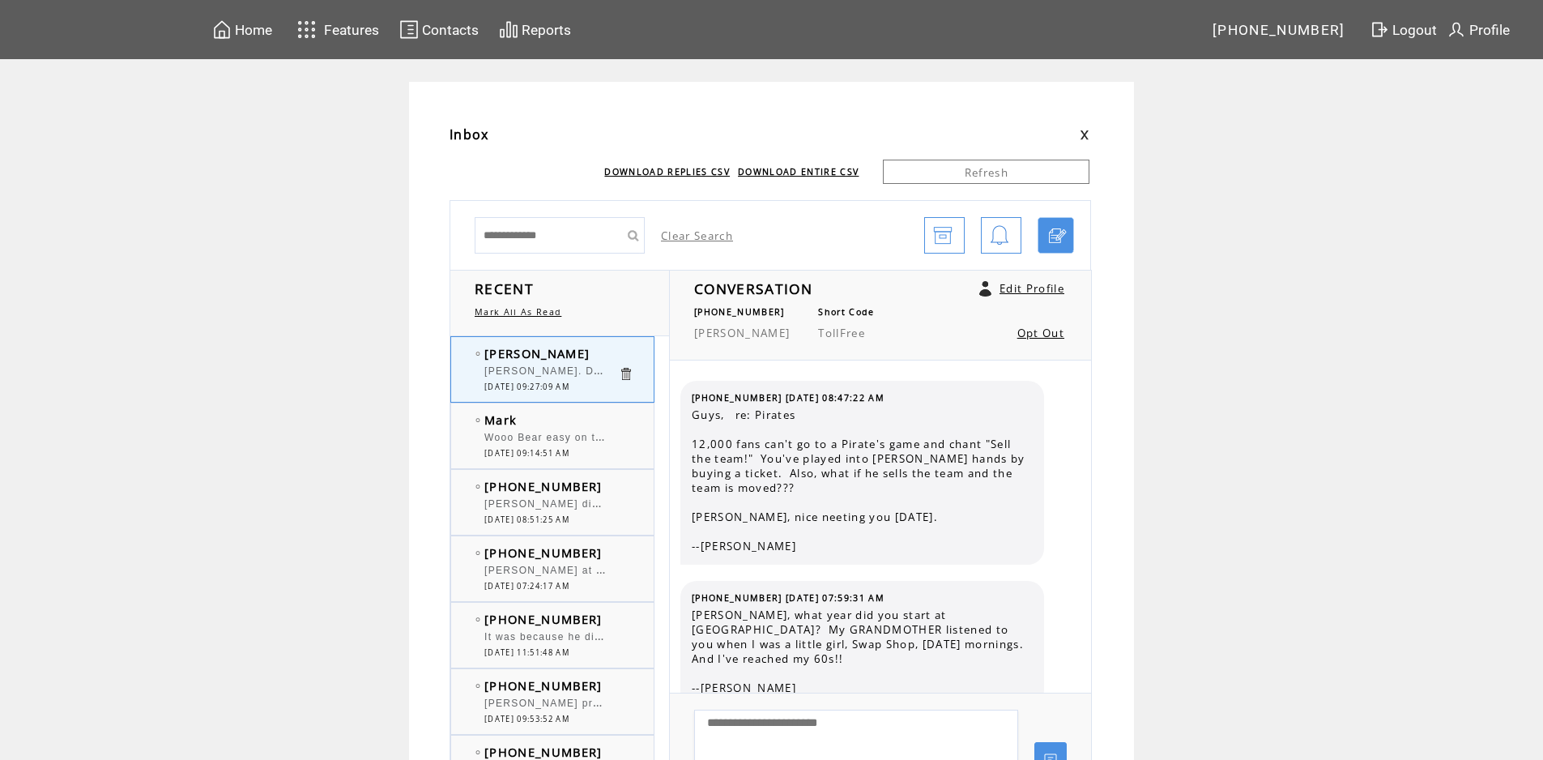
scroll to position [3829, 0]
